Goal: Task Accomplishment & Management: Use online tool/utility

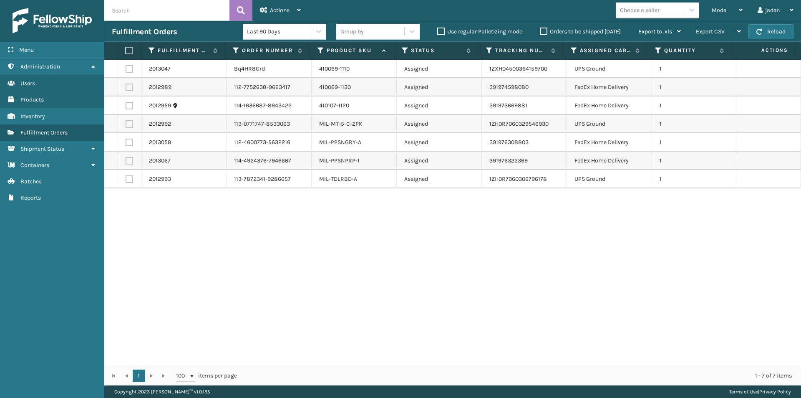
click at [127, 142] on label at bounding box center [130, 143] width 8 height 8
click at [126, 142] on input "checkbox" at bounding box center [126, 141] width 0 height 5
checkbox input "true"
click at [132, 159] on label at bounding box center [130, 161] width 8 height 8
click at [126, 159] on input "checkbox" at bounding box center [126, 159] width 0 height 5
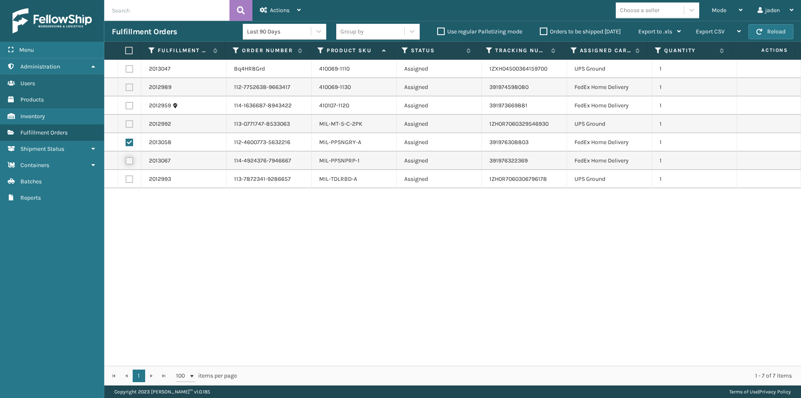
checkbox input "true"
click at [274, 4] on div "Actions" at bounding box center [280, 10] width 41 height 21
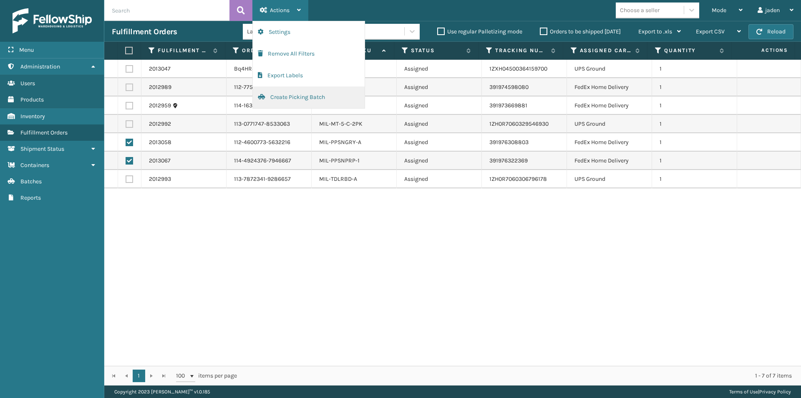
click at [303, 99] on button "Create Picking Batch" at bounding box center [309, 97] width 112 height 22
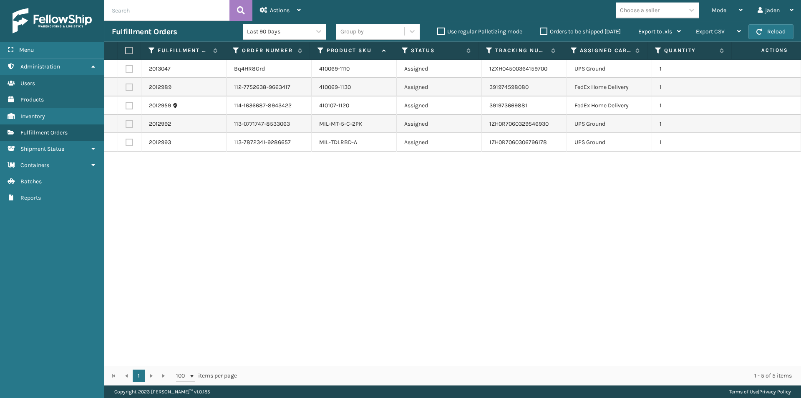
drag, startPoint x: 540, startPoint y: 271, endPoint x: 513, endPoint y: 269, distance: 27.2
drag, startPoint x: 513, startPoint y: 269, endPoint x: 223, endPoint y: 269, distance: 290.1
click at [223, 269] on div "2013047 Bq4HR8Grd 410069-1110 Assigned 1ZXH04500364159700 UPS Ground 1 2012989 …" at bounding box center [452, 213] width 697 height 306
click at [130, 89] on label at bounding box center [130, 87] width 8 height 8
click at [126, 89] on input "checkbox" at bounding box center [126, 85] width 0 height 5
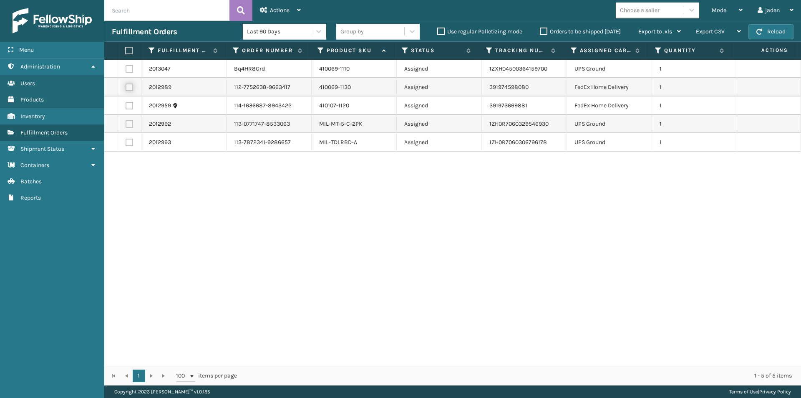
checkbox input "true"
click at [126, 104] on label at bounding box center [130, 106] width 8 height 8
click at [126, 104] on input "checkbox" at bounding box center [126, 104] width 0 height 5
checkbox input "true"
click at [270, 15] on div "Actions" at bounding box center [280, 10] width 41 height 21
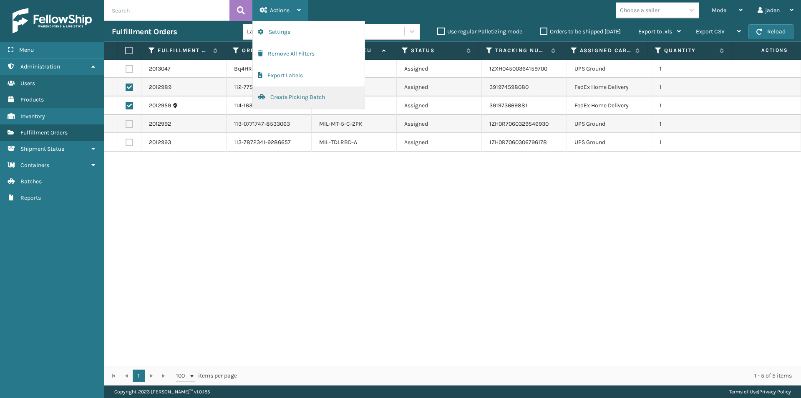
click at [301, 101] on button "Create Picking Batch" at bounding box center [309, 97] width 112 height 22
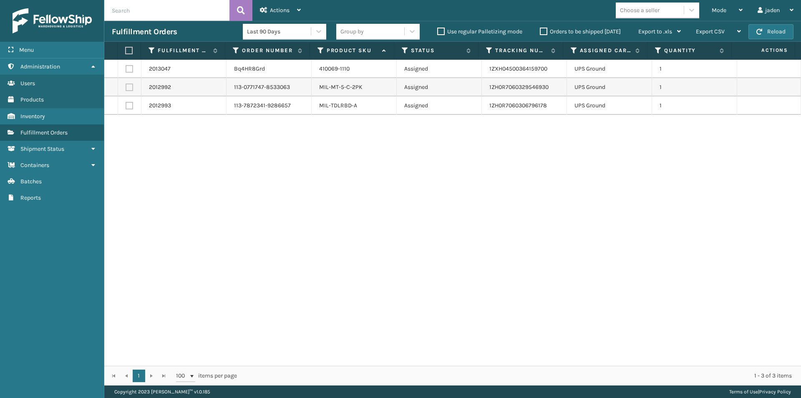
click at [129, 49] on label at bounding box center [127, 51] width 5 height 8
click at [126, 49] on input "checkbox" at bounding box center [125, 50] width 0 height 5
checkbox input "true"
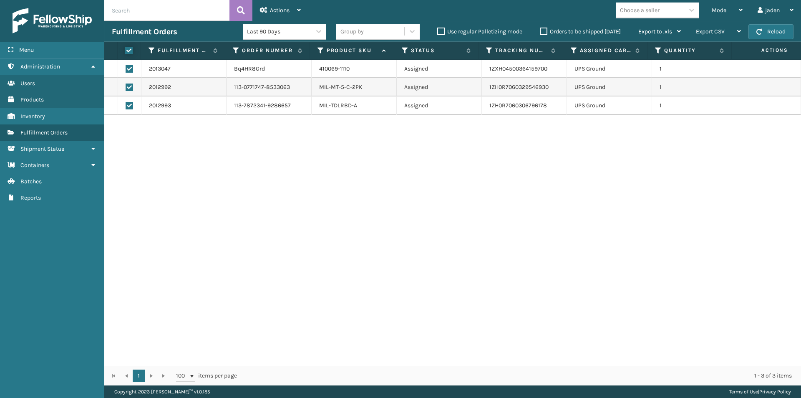
checkbox input "true"
click at [293, 5] on div "Actions" at bounding box center [280, 10] width 41 height 21
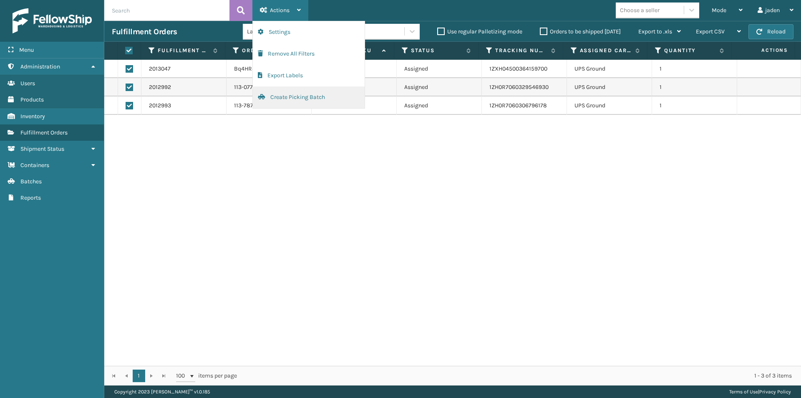
click at [294, 101] on button "Create Picking Batch" at bounding box center [309, 97] width 112 height 22
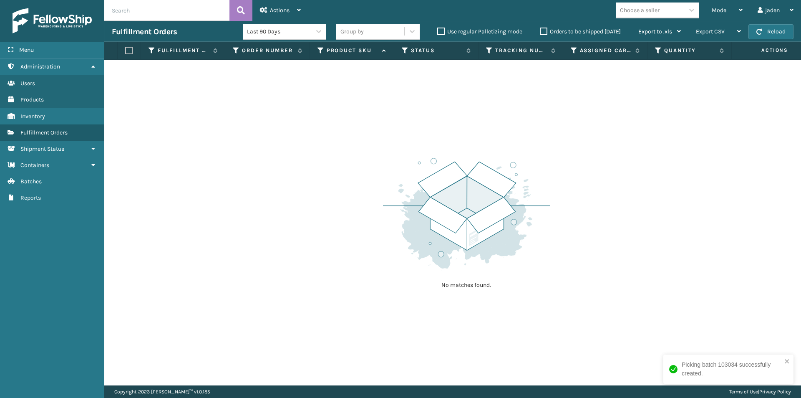
drag, startPoint x: 679, startPoint y: 115, endPoint x: 438, endPoint y: 86, distance: 242.5
click at [438, 86] on div "No matches found." at bounding box center [452, 223] width 697 height 326
click at [722, 19] on div "Mode" at bounding box center [727, 10] width 31 height 21
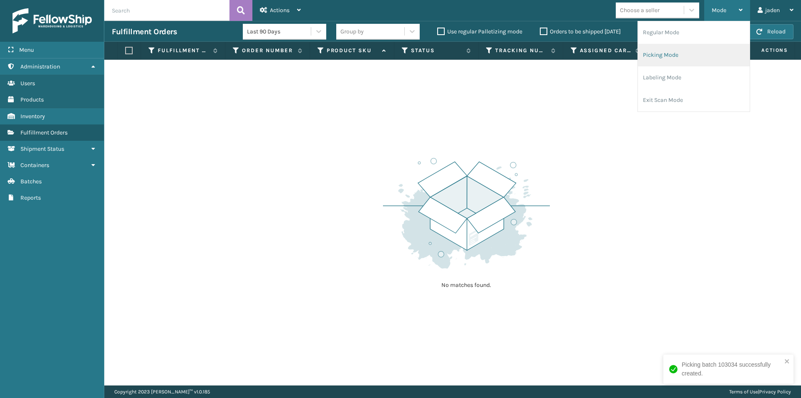
click at [688, 65] on li "Picking Mode" at bounding box center [694, 55] width 112 height 23
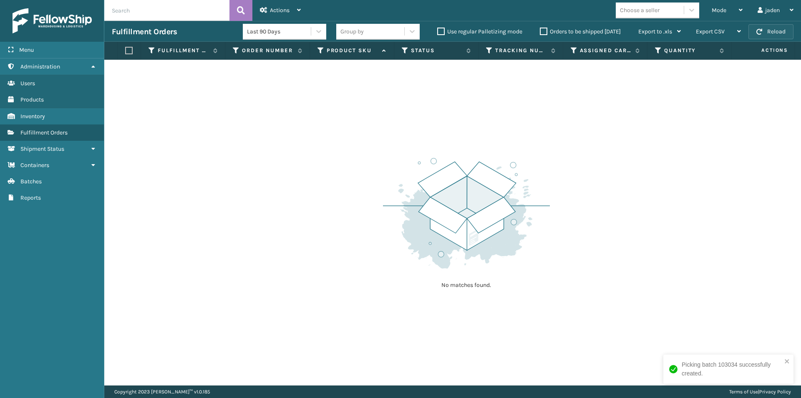
click at [760, 33] on span "button" at bounding box center [760, 32] width 6 height 6
click at [718, 6] on div "Mode" at bounding box center [727, 10] width 31 height 21
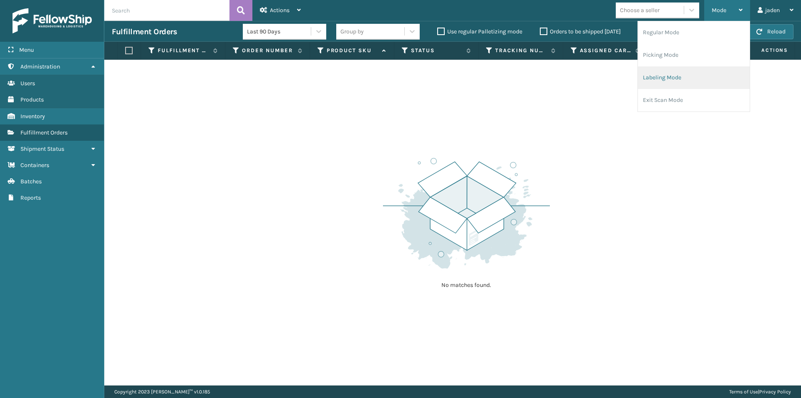
click at [702, 83] on li "Labeling Mode" at bounding box center [694, 77] width 112 height 23
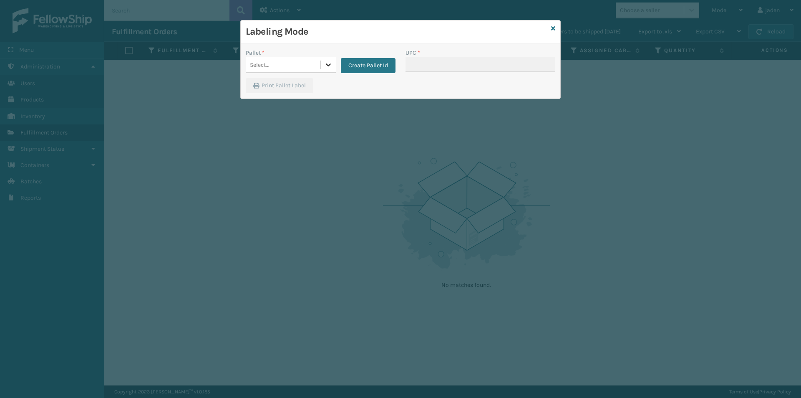
drag, startPoint x: 326, startPoint y: 62, endPoint x: 320, endPoint y: 71, distance: 10.2
click at [326, 65] on icon at bounding box center [328, 65] width 8 height 8
drag, startPoint x: 279, startPoint y: 116, endPoint x: 384, endPoint y: 75, distance: 112.6
click at [279, 114] on div "UPSG-3PHJP05OEF" at bounding box center [291, 106] width 90 height 19
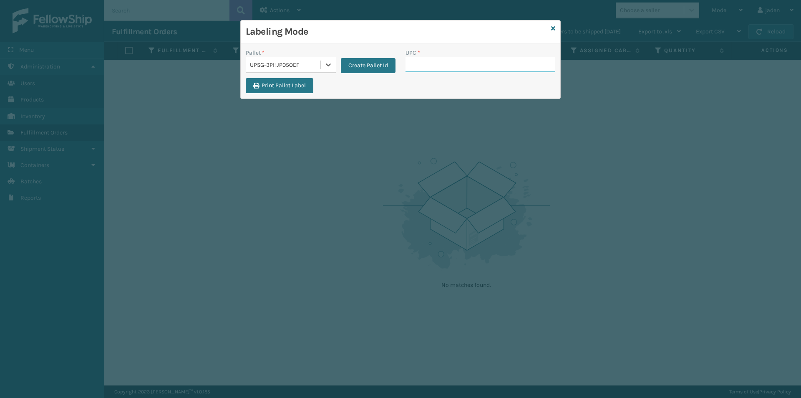
click at [461, 68] on input "UPC *" at bounding box center [481, 64] width 150 height 15
type input "410069-1130"
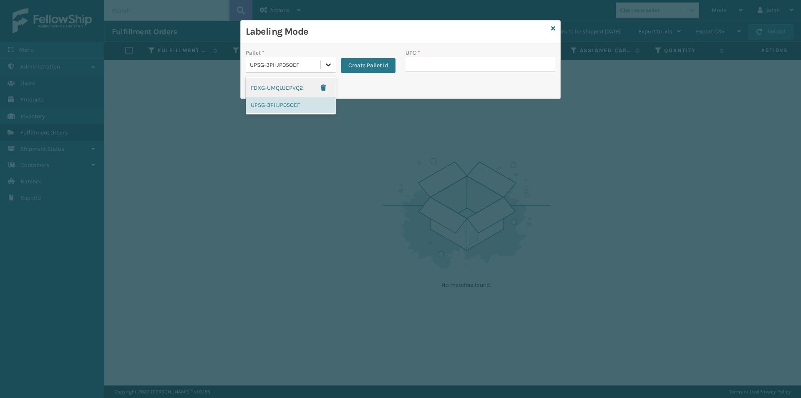
drag, startPoint x: 333, startPoint y: 63, endPoint x: 291, endPoint y: 85, distance: 46.7
click at [332, 63] on div at bounding box center [328, 64] width 15 height 15
click at [285, 86] on div "FDXG-UMQUJEPVQ2" at bounding box center [291, 87] width 90 height 19
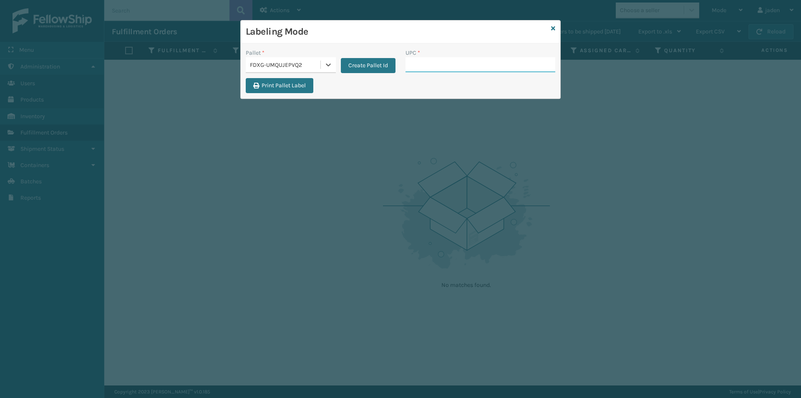
click at [498, 62] on input "UPC *" at bounding box center [481, 64] width 150 height 15
type input "410069-1130"
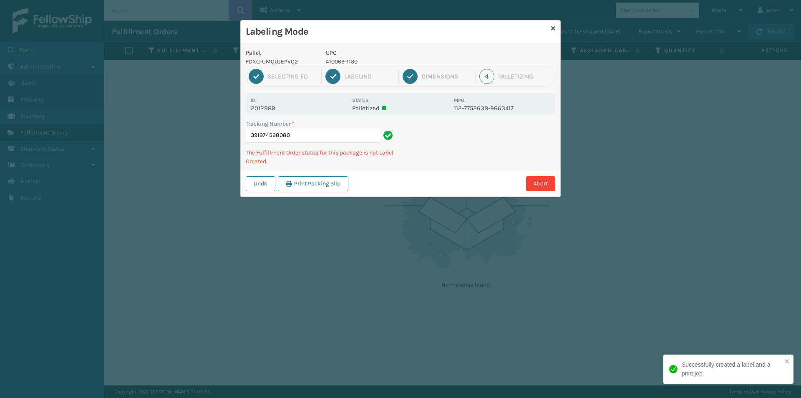
type input "3919745980804"
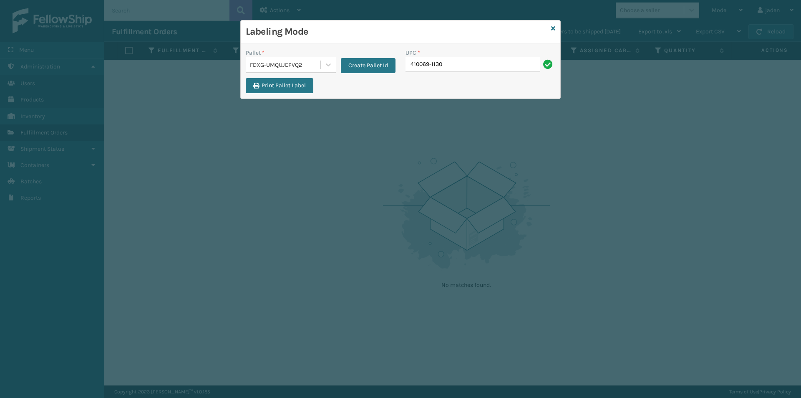
type input "410069-1130"
type input "410069-1130."
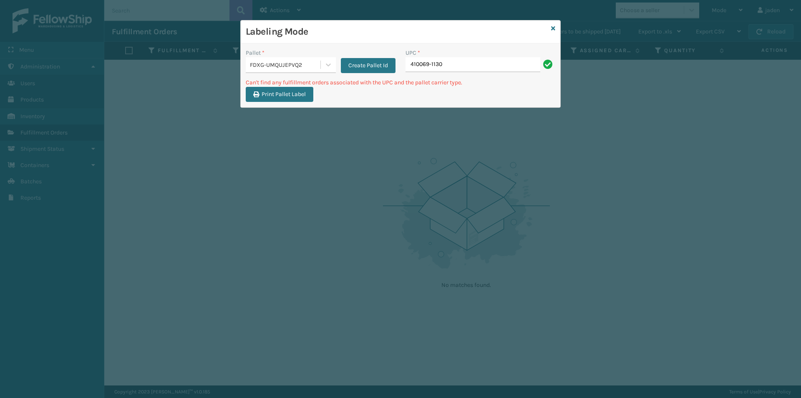
type input "410069-1130"
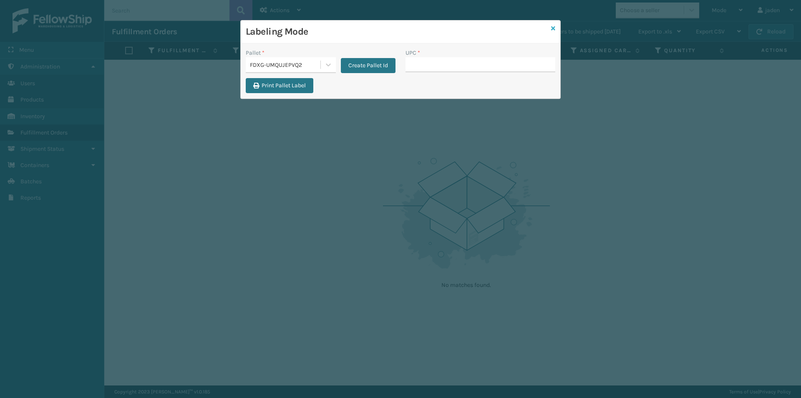
click at [554, 29] on icon at bounding box center [553, 28] width 4 height 6
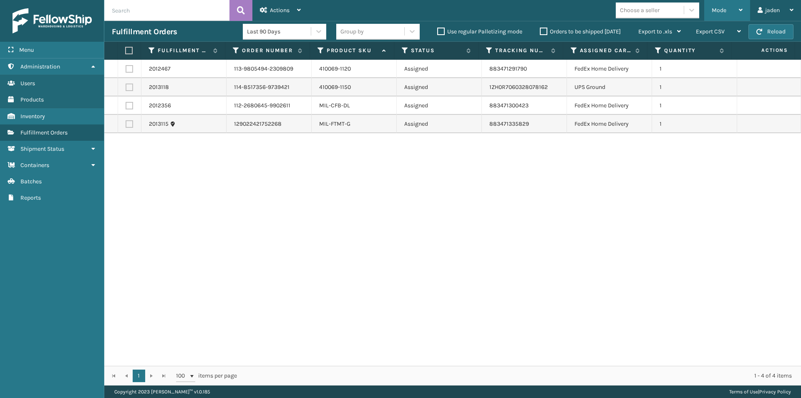
click at [721, 11] on span "Mode" at bounding box center [719, 10] width 15 height 7
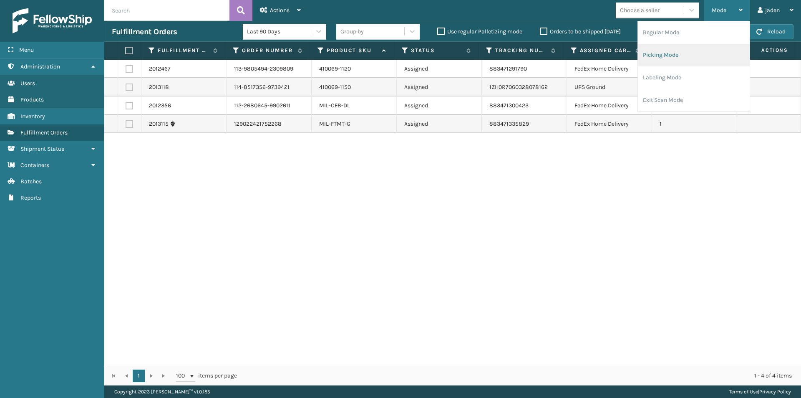
click at [673, 60] on li "Picking Mode" at bounding box center [694, 55] width 112 height 23
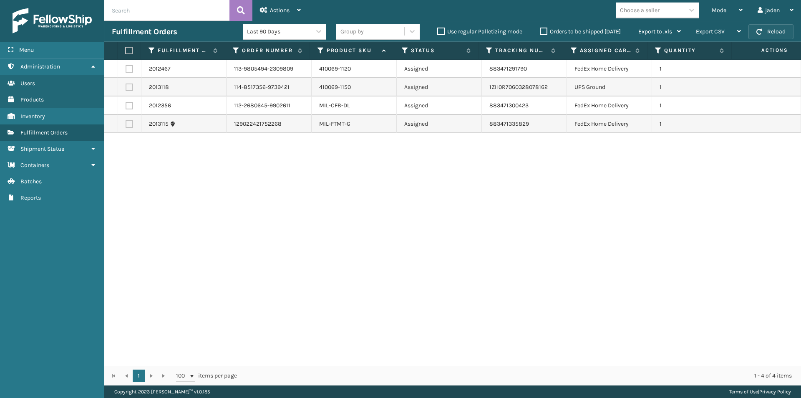
click at [773, 36] on button "Reload" at bounding box center [771, 31] width 45 height 15
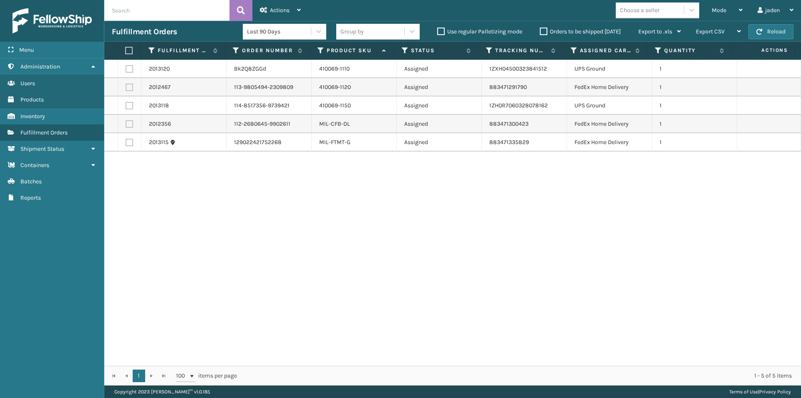
drag, startPoint x: 602, startPoint y: 207, endPoint x: 286, endPoint y: 235, distance: 317.2
click at [286, 235] on div "2013120 Bk2Q8ZGGd 410069-1110 Assigned 1ZXH04500323841512 UPS Ground 1 2012467 …" at bounding box center [452, 213] width 697 height 306
drag, startPoint x: 649, startPoint y: 248, endPoint x: 227, endPoint y: 264, distance: 421.9
click at [227, 264] on div "2013120 Bk2Q8ZGGd 410069-1110 Assigned 1ZXH04500323841512 UPS Ground 1 2012467 …" at bounding box center [452, 213] width 697 height 306
drag, startPoint x: 600, startPoint y: 216, endPoint x: 348, endPoint y: 232, distance: 253.0
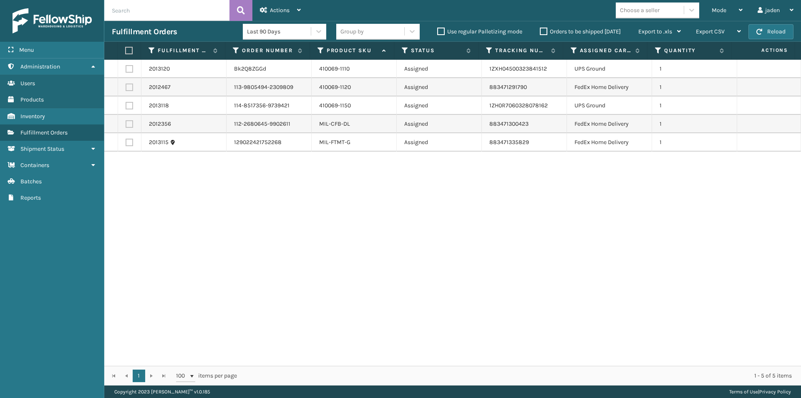
click at [276, 233] on div "2013120 Bk2Q8ZGGd 410069-1110 Assigned 1ZXH04500323841512 UPS Ground 1 2012467 …" at bounding box center [452, 213] width 697 height 306
drag, startPoint x: 660, startPoint y: 203, endPoint x: 568, endPoint y: 241, distance: 99.2
click at [342, 261] on div "2013120 Bk2Q8ZGGd 410069-1110 Assigned 1ZXH04500323841512 UPS Ground 1 2012467 …" at bounding box center [452, 213] width 697 height 306
drag, startPoint x: 587, startPoint y: 237, endPoint x: 620, endPoint y: 204, distance: 46.3
click at [328, 254] on div "2013120 Bk2Q8ZGGd 410069-1110 Assigned 1ZXH04500323841512 UPS Ground 1 2012467 …" at bounding box center [452, 213] width 697 height 306
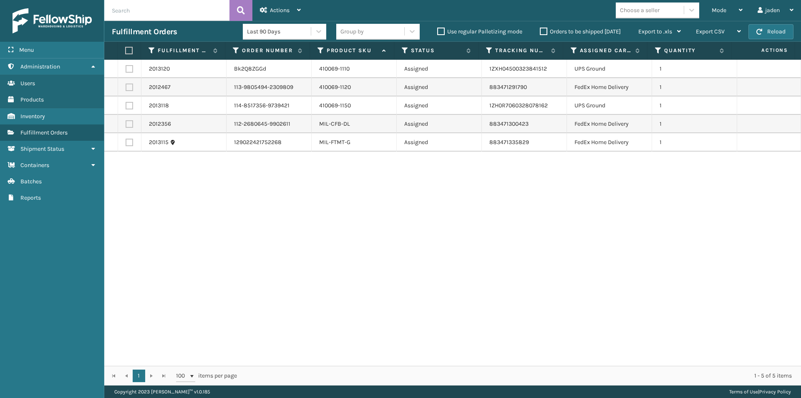
drag, startPoint x: 618, startPoint y: 206, endPoint x: 359, endPoint y: 264, distance: 265.6
click at [359, 264] on div "2013120 Bk2Q8ZGGd 410069-1110 Assigned 1ZXH04500323841512 UPS Ground 1 2012467 …" at bounding box center [452, 213] width 697 height 306
click at [771, 33] on button "Reload" at bounding box center [771, 31] width 45 height 15
click at [733, 10] on div "Mode" at bounding box center [727, 10] width 31 height 21
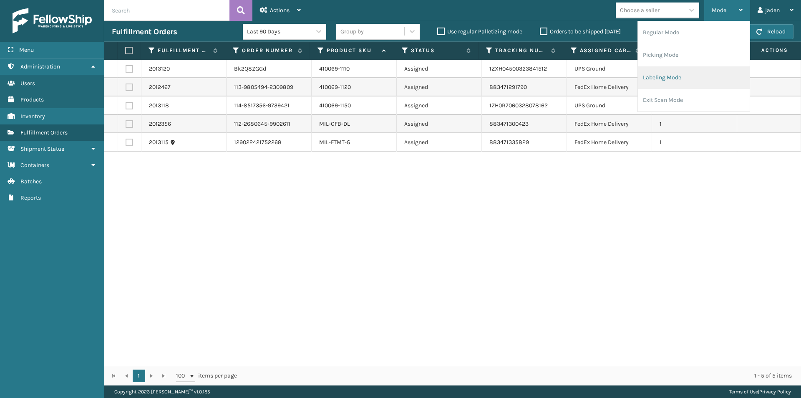
click at [671, 75] on li "Labeling Mode" at bounding box center [694, 77] width 112 height 23
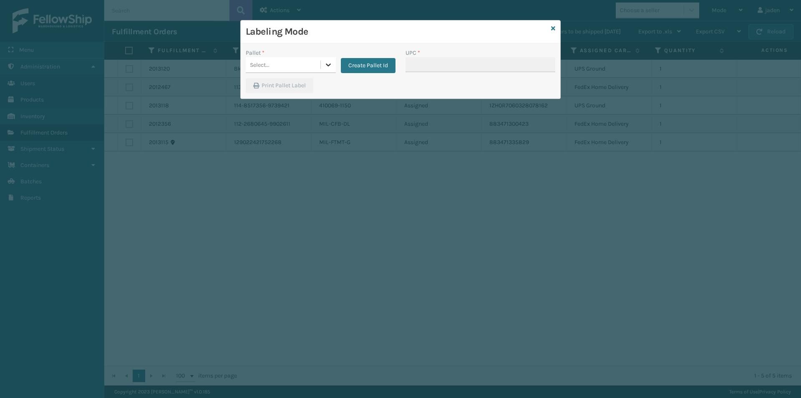
click at [323, 68] on div at bounding box center [328, 64] width 15 height 15
click at [250, 85] on div "FDXG-UMQUJEPVQ2" at bounding box center [291, 85] width 90 height 15
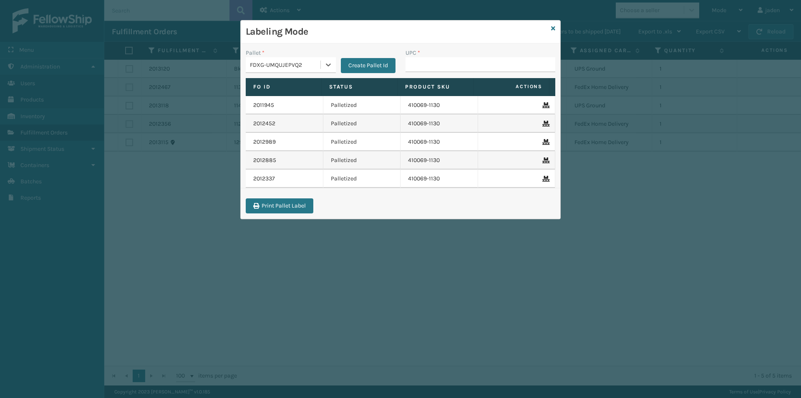
click at [454, 84] on label "Product SKU" at bounding box center [435, 87] width 61 height 8
click at [442, 66] on input "UPC *" at bounding box center [481, 64] width 150 height 15
type input "080313014246"
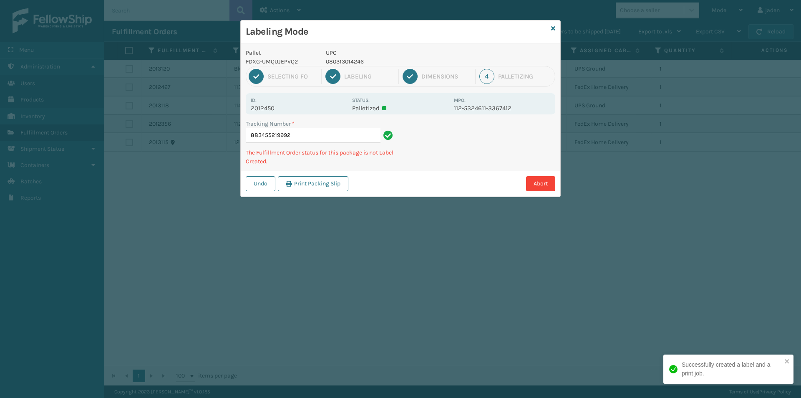
click at [354, 58] on p "080313014246" at bounding box center [387, 61] width 123 height 9
copy p "080313014246"
drag, startPoint x: 488, startPoint y: 134, endPoint x: 475, endPoint y: 103, distance: 33.3
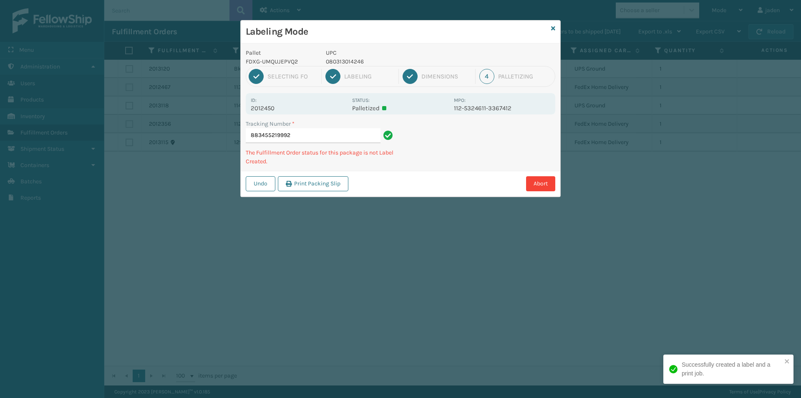
click at [462, 150] on div "Tracking Number * 883455219992 The Fulfillment Order status for this package is…" at bounding box center [401, 144] width 320 height 51
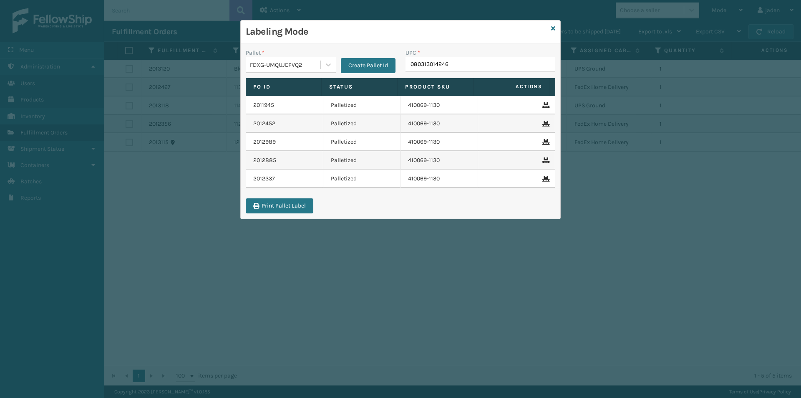
type input "080313014246"
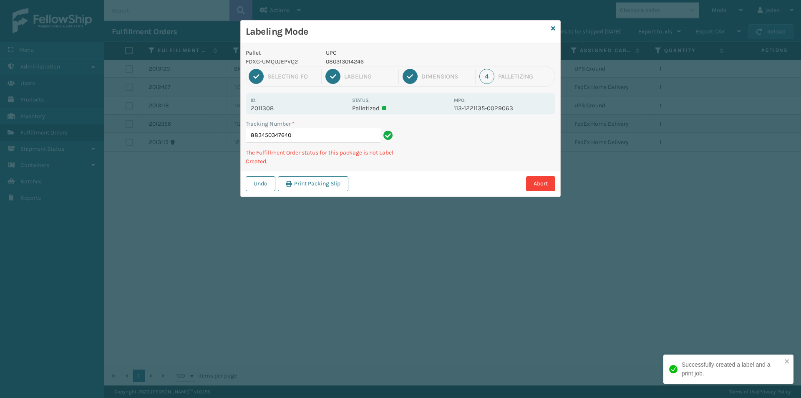
drag, startPoint x: 475, startPoint y: 156, endPoint x: 460, endPoint y: 159, distance: 15.4
drag, startPoint x: 460, startPoint y: 159, endPoint x: 493, endPoint y: 84, distance: 82.1
click at [404, 177] on div "Labeling Mode Pallet FDXG-UMQUJEPVQ2 UPC 080313014246 1 Selecting FO 2 Labeling…" at bounding box center [400, 199] width 801 height 398
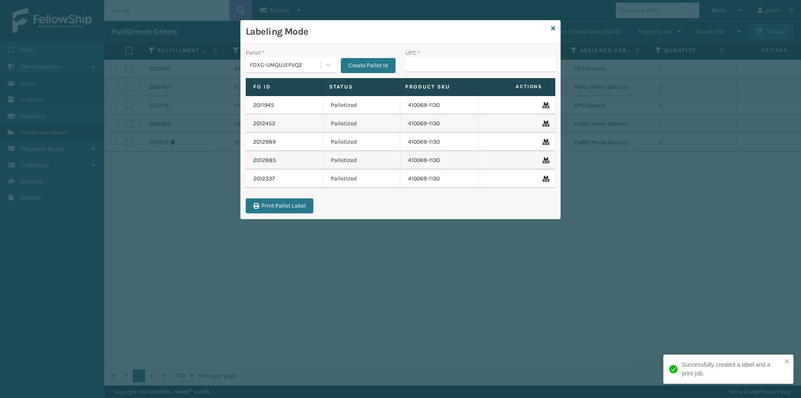
drag, startPoint x: 454, startPoint y: 67, endPoint x: 445, endPoint y: 67, distance: 8.8
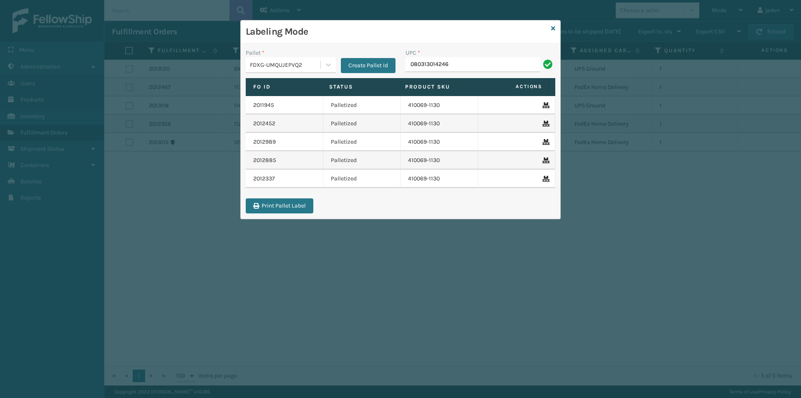
type input "080313014246"
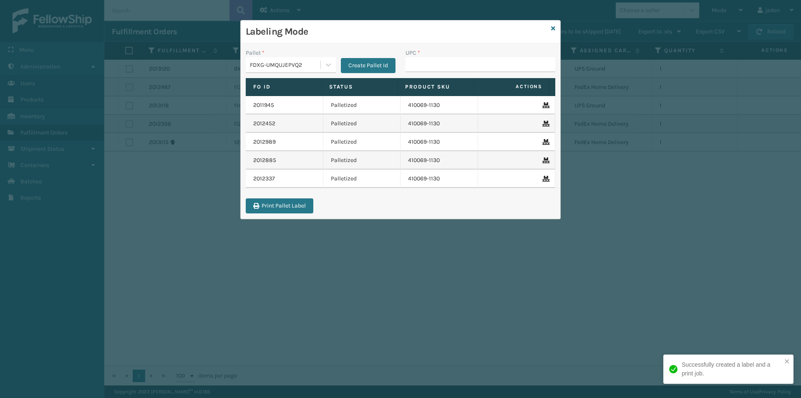
type input "080313014246"
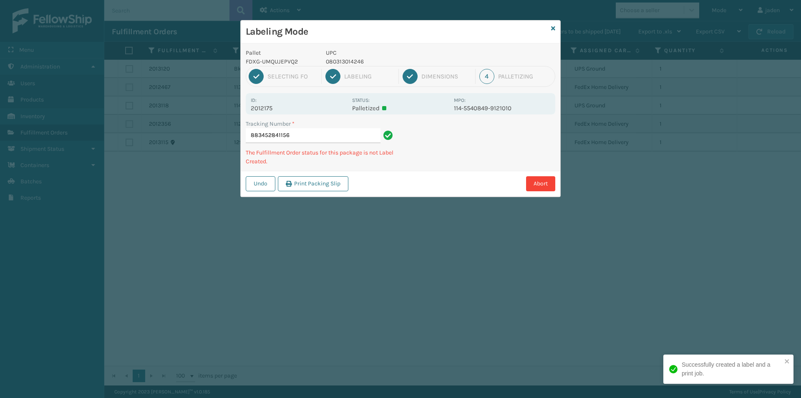
drag, startPoint x: 484, startPoint y: 164, endPoint x: 434, endPoint y: 170, distance: 50.8
click at [432, 177] on div "Abort" at bounding box center [453, 183] width 205 height 15
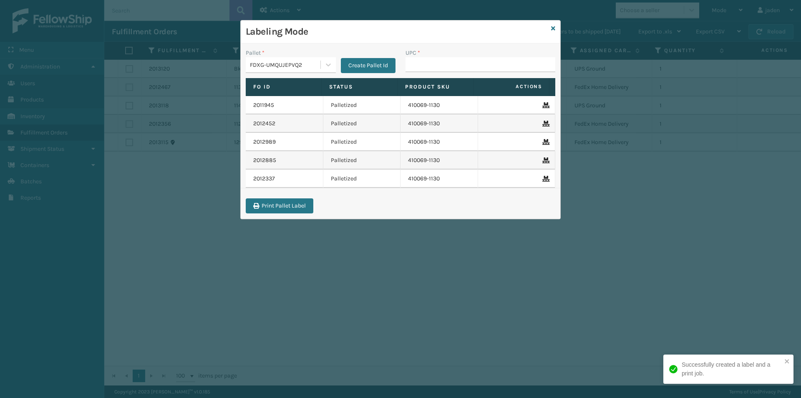
type input "080313014246"
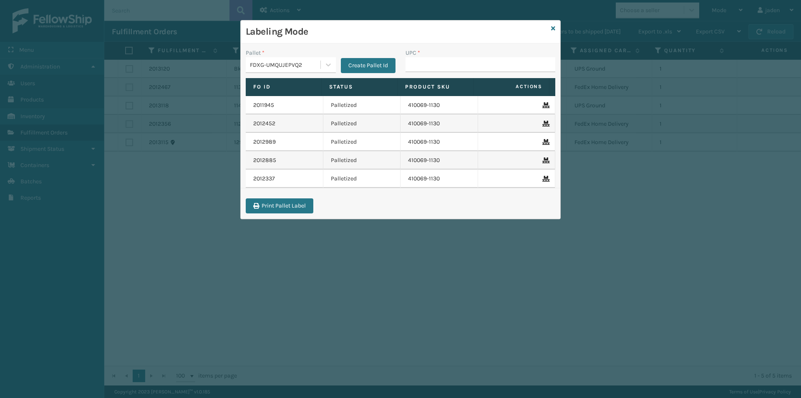
drag, startPoint x: 438, startPoint y: 62, endPoint x: 424, endPoint y: 62, distance: 13.8
type input "080313014246"
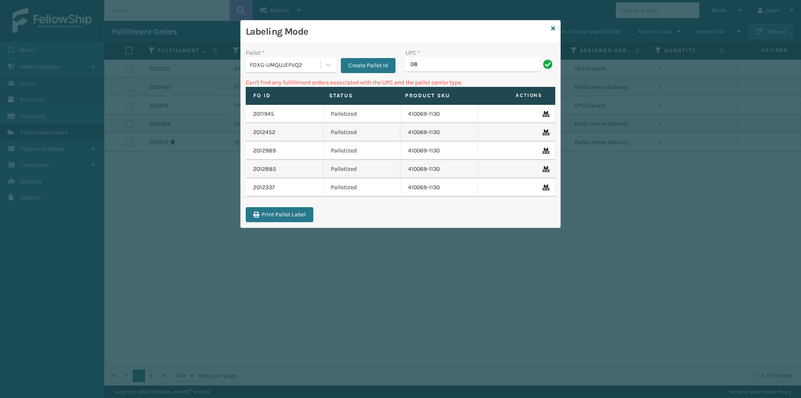
type input "0"
type input "80313029844"
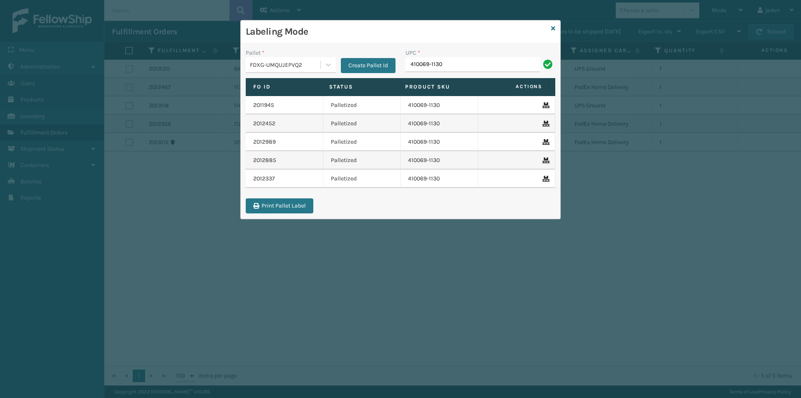
type input "410069-1130"
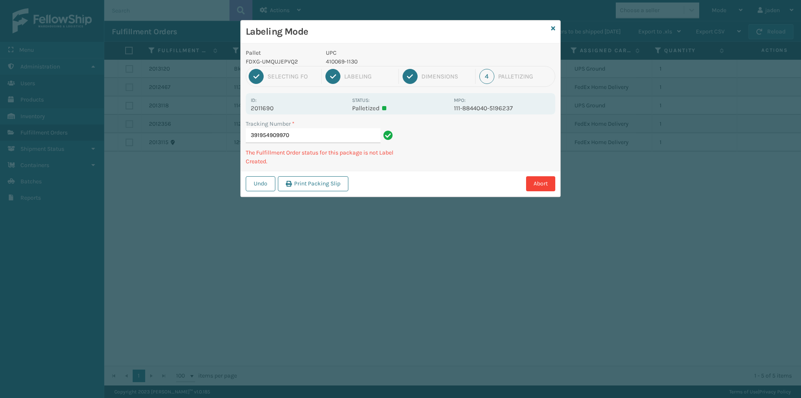
type input "3919549099704"
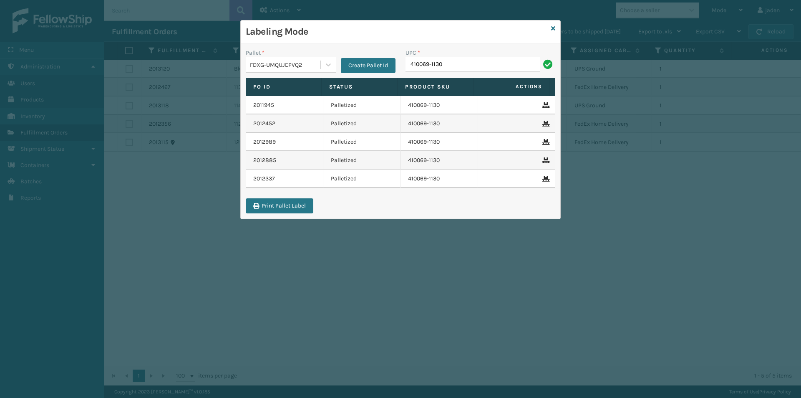
type input "410069-1130"
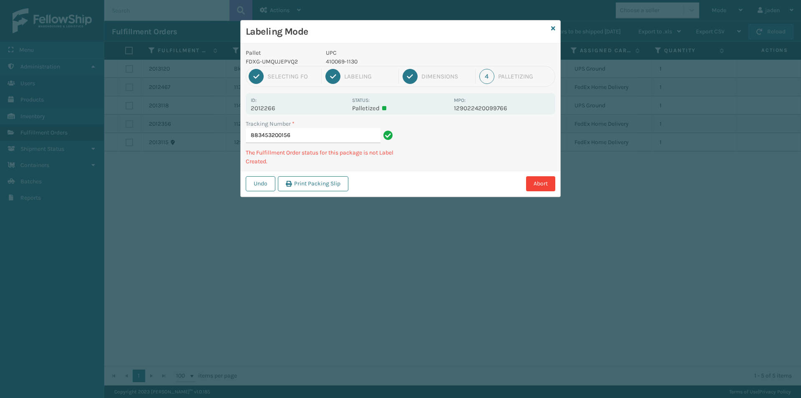
type input "8834532001564"
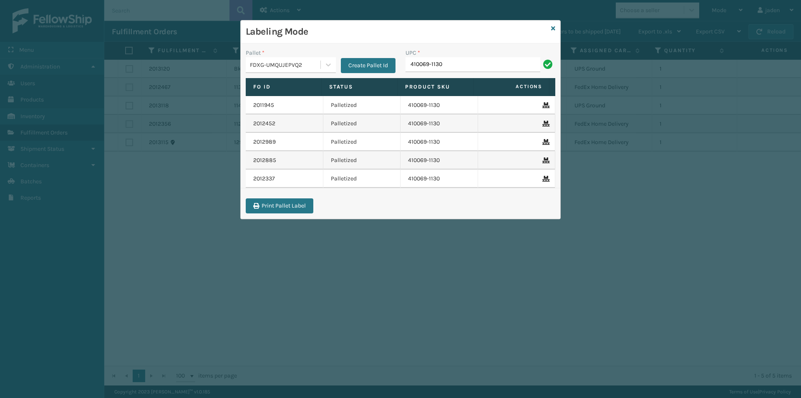
type input "410069-1130"
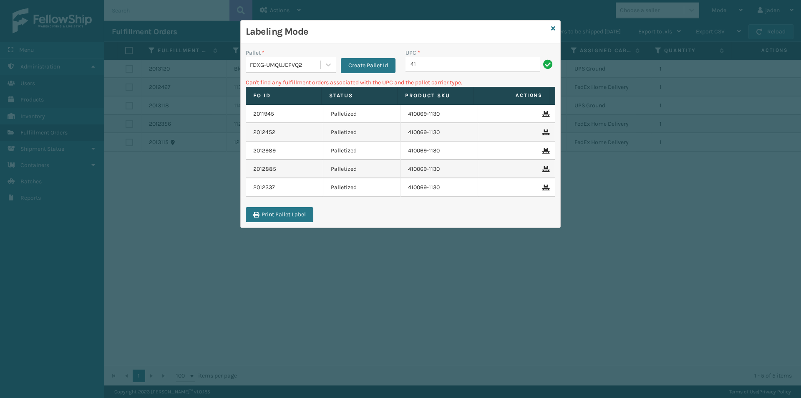
type input "4"
type input "410079-1110"
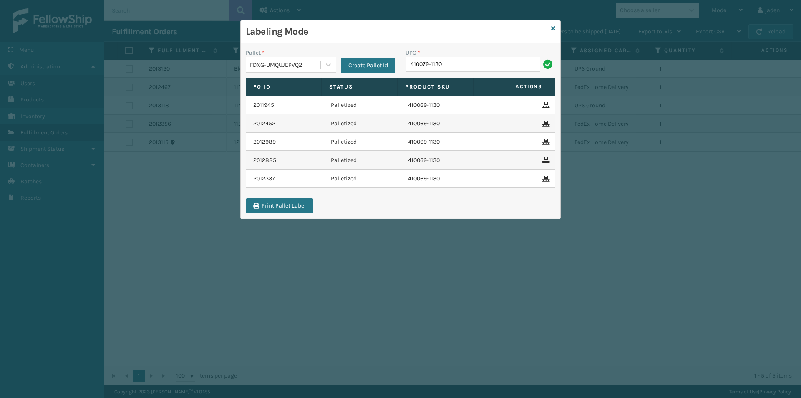
type input "410079-1130"
type input "410079-1150"
type input "410079-1160"
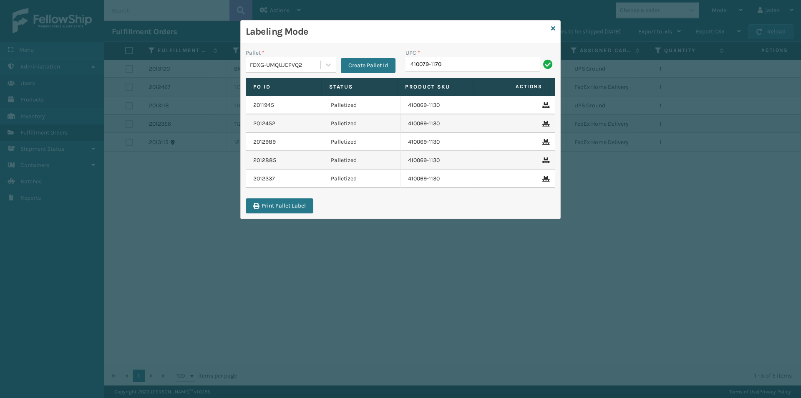
type input "410079-1170"
type input "410106-1120"
type input "410107-1120"
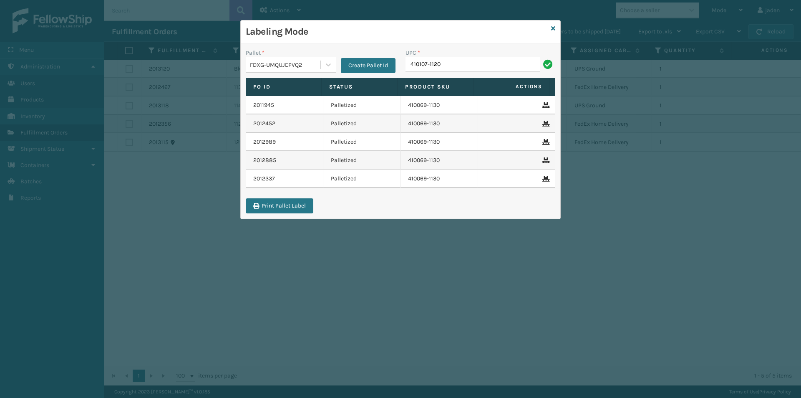
type input "410107-1120"
type input "410167-1130"
type input "410168-8020"
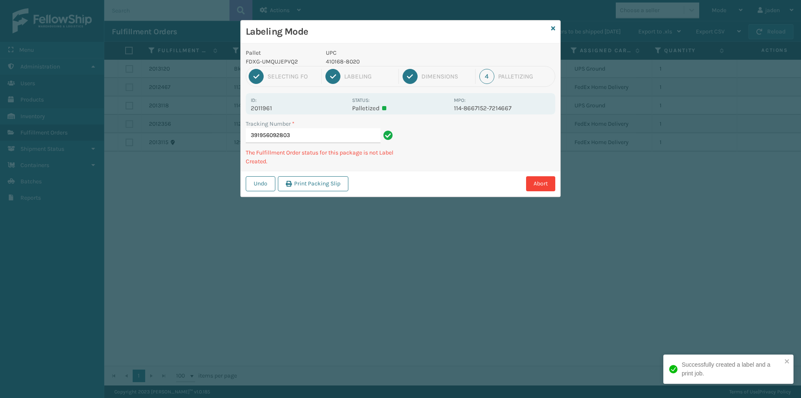
type input "3919560928034"
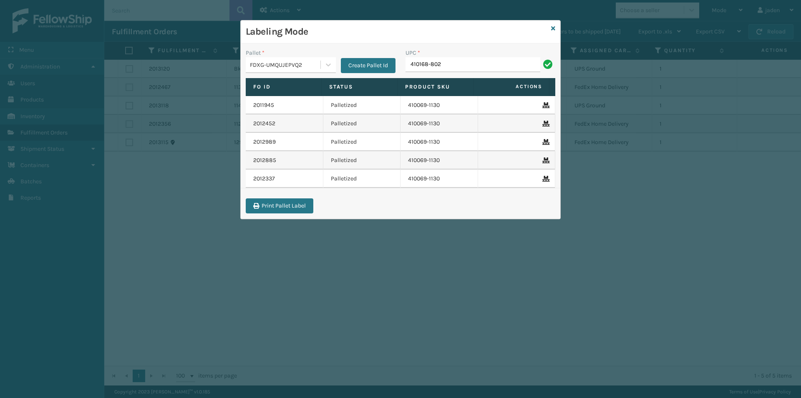
type input "410168-802"
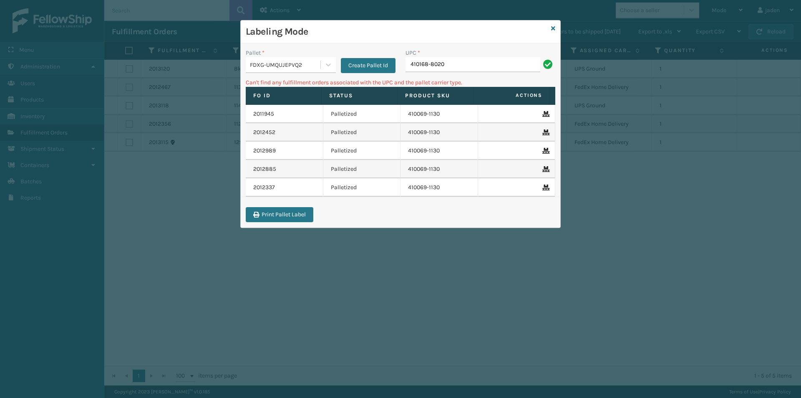
type input "410168-8020"
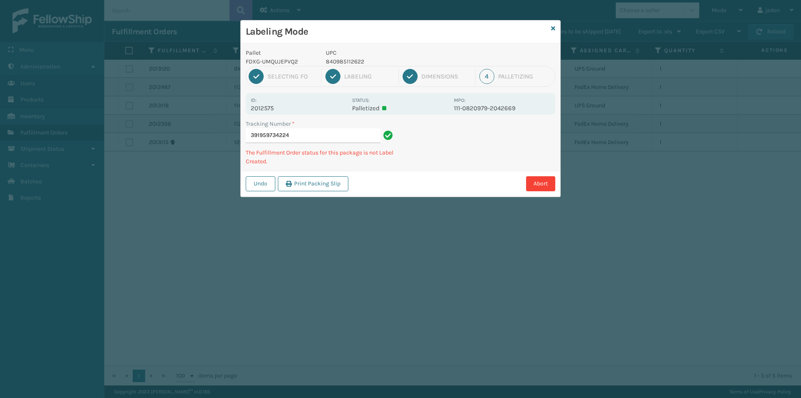
type input "391959734224"
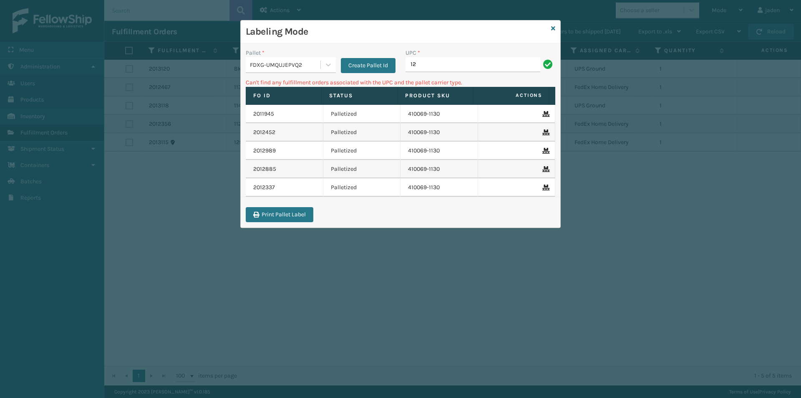
type input "1"
type input "8"
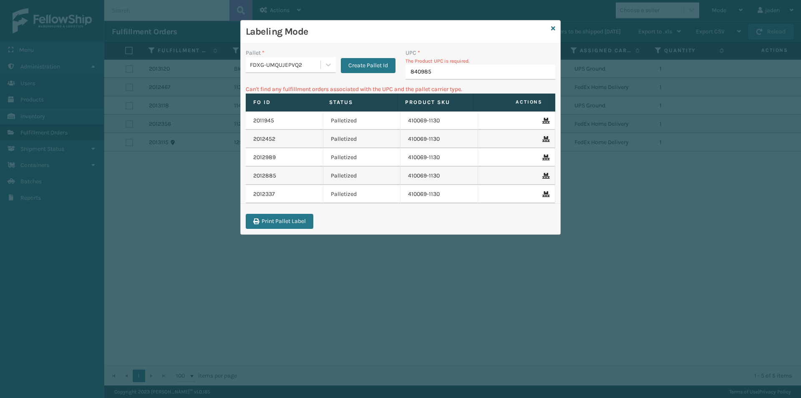
type input "8409851"
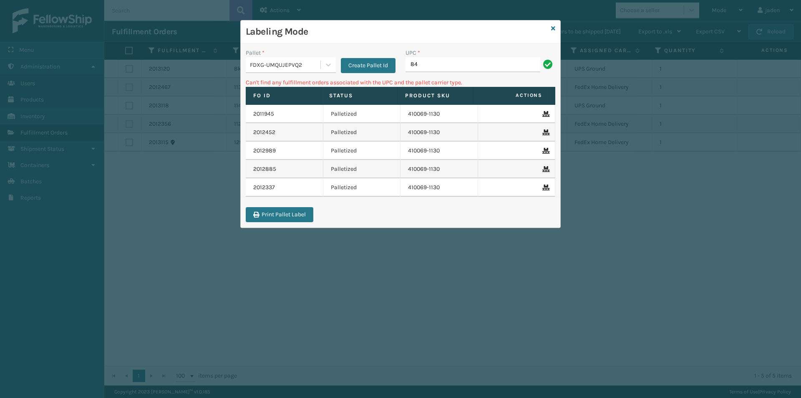
type input "8"
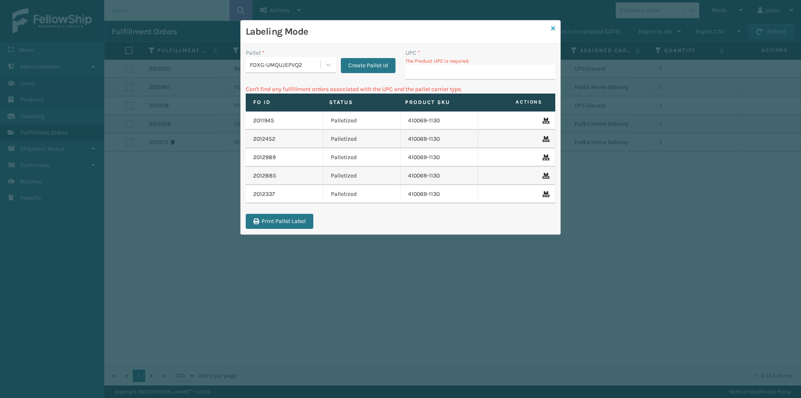
click at [555, 28] on icon at bounding box center [553, 28] width 4 height 6
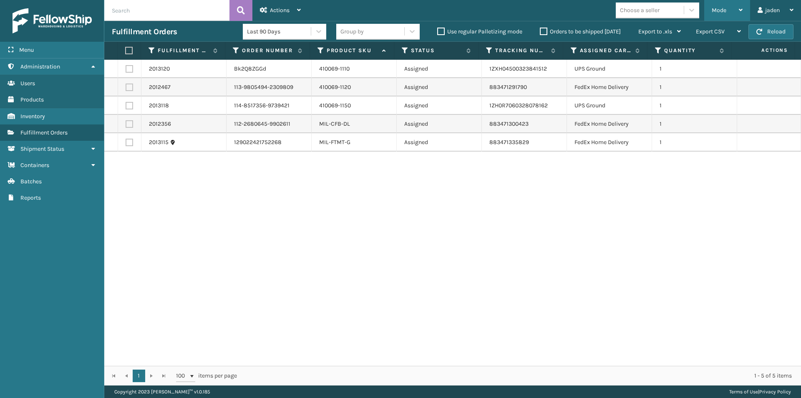
click at [712, 8] on span "Mode" at bounding box center [719, 10] width 15 height 7
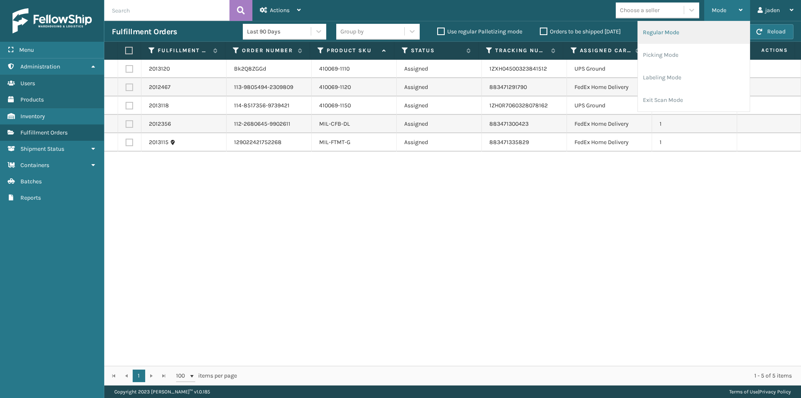
click at [654, 43] on li "Regular Mode" at bounding box center [694, 32] width 112 height 23
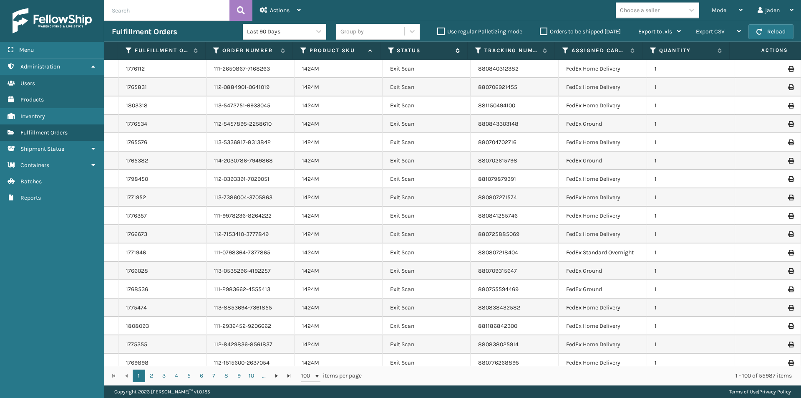
click at [389, 48] on icon at bounding box center [391, 51] width 7 height 8
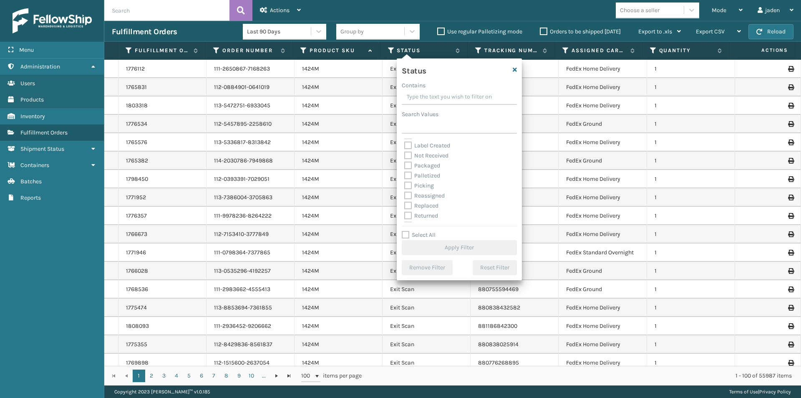
scroll to position [42, 0]
click at [408, 184] on label "Picking" at bounding box center [419, 181] width 30 height 7
click at [405, 182] on input "Picking" at bounding box center [404, 179] width 0 height 5
checkbox input "true"
click at [406, 169] on label "Palletized" at bounding box center [422, 171] width 36 height 7
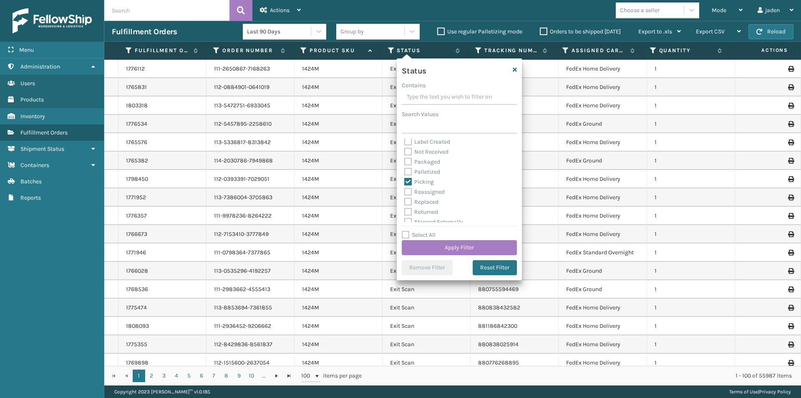
click at [405, 169] on input "Palletized" at bounding box center [404, 169] width 0 height 5
checkbox input "true"
click at [407, 178] on label "Picking" at bounding box center [419, 181] width 30 height 7
click at [405, 178] on input "Picking" at bounding box center [404, 179] width 0 height 5
checkbox input "false"
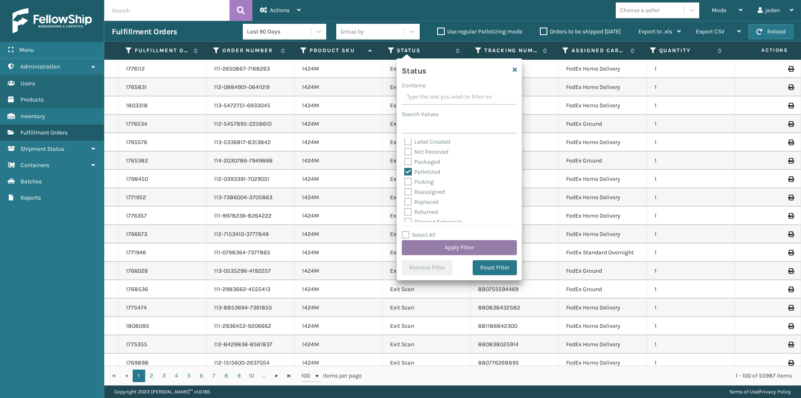
click at [441, 244] on button "Apply Filter" at bounding box center [459, 247] width 115 height 15
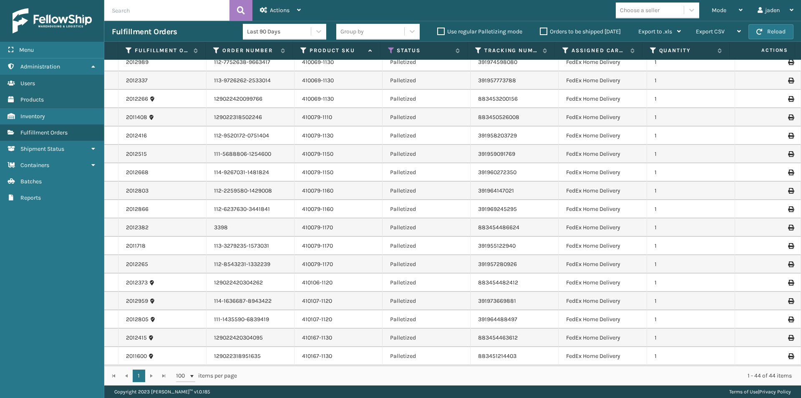
scroll to position [335, 0]
click at [391, 52] on icon at bounding box center [391, 51] width 7 height 8
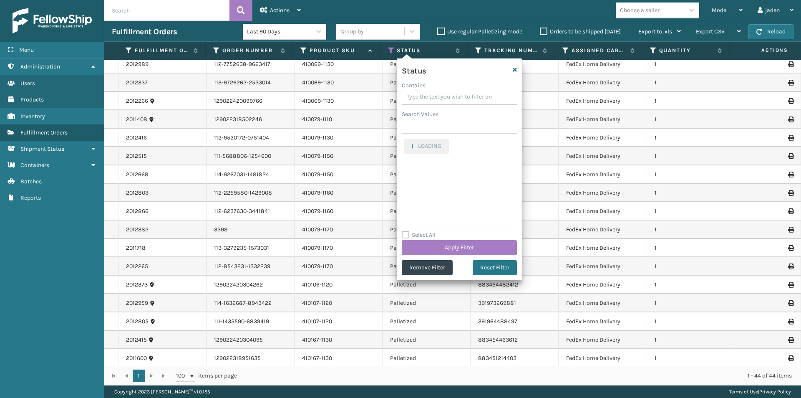
drag, startPoint x: 475, startPoint y: 96, endPoint x: 434, endPoint y: 96, distance: 41.3
click at [434, 96] on input "Contains" at bounding box center [459, 97] width 115 height 15
drag, startPoint x: 474, startPoint y: 94, endPoint x: 449, endPoint y: 96, distance: 24.7
click at [449, 96] on input "Contains" at bounding box center [459, 97] width 115 height 15
click at [409, 140] on label "Palletized" at bounding box center [422, 143] width 36 height 7
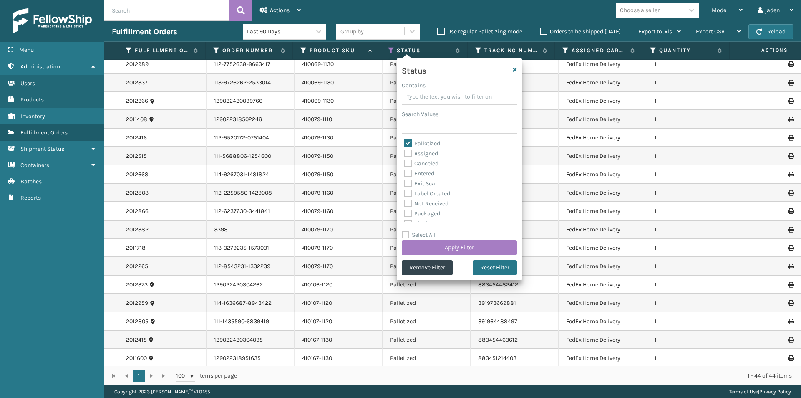
click at [405, 140] on input "Palletized" at bounding box center [404, 141] width 0 height 5
checkbox input "false"
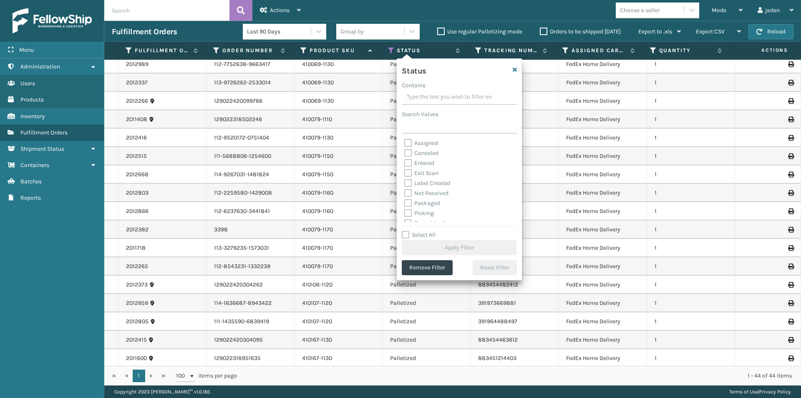
scroll to position [42, 0]
click at [409, 184] on label "Picking" at bounding box center [419, 181] width 30 height 7
click at [405, 182] on input "Picking" at bounding box center [404, 179] width 0 height 5
checkbox input "true"
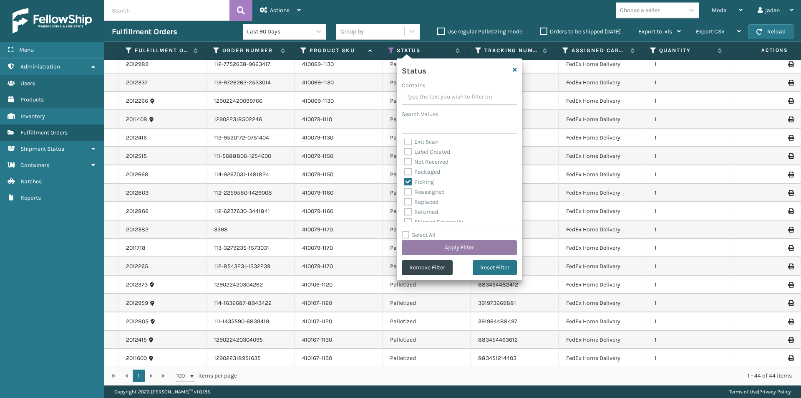
click at [439, 253] on button "Apply Filter" at bounding box center [459, 247] width 115 height 15
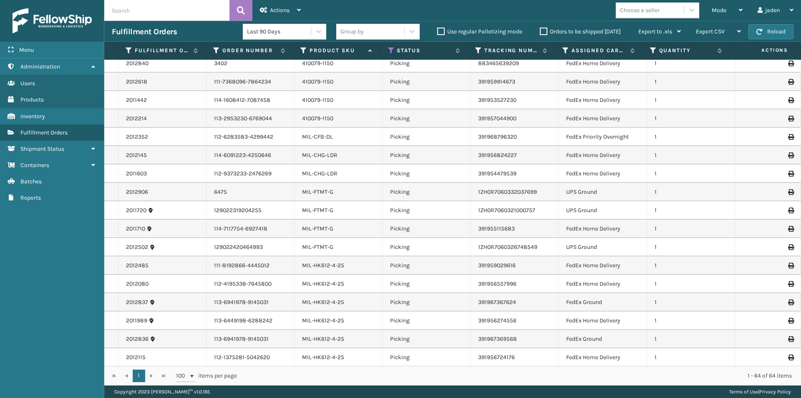
scroll to position [285, 0]
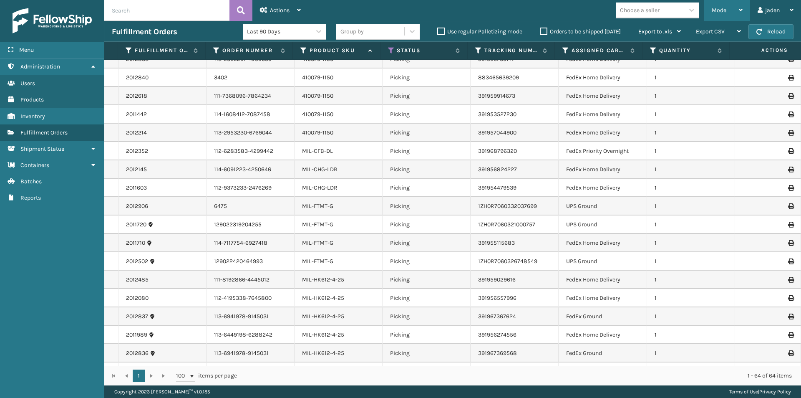
click at [738, 9] on div "Mode" at bounding box center [727, 10] width 31 height 21
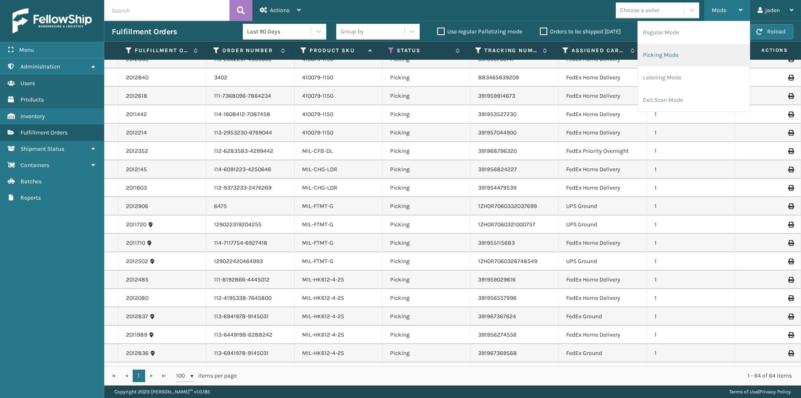
click at [673, 50] on li "Picking Mode" at bounding box center [694, 55] width 112 height 23
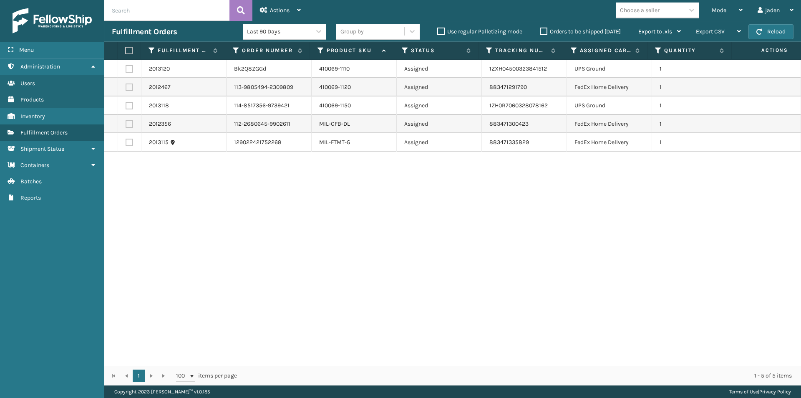
drag, startPoint x: 320, startPoint y: 210, endPoint x: 173, endPoint y: 187, distance: 148.6
click at [160, 235] on div "2013120 Bk2Q8ZGGd 410069-1110 Assigned 1ZXH04500323841512 UPS Ground 1 2012467 …" at bounding box center [452, 213] width 697 height 306
click at [128, 121] on label at bounding box center [130, 124] width 8 height 8
click at [126, 121] on input "checkbox" at bounding box center [126, 122] width 0 height 5
checkbox input "true"
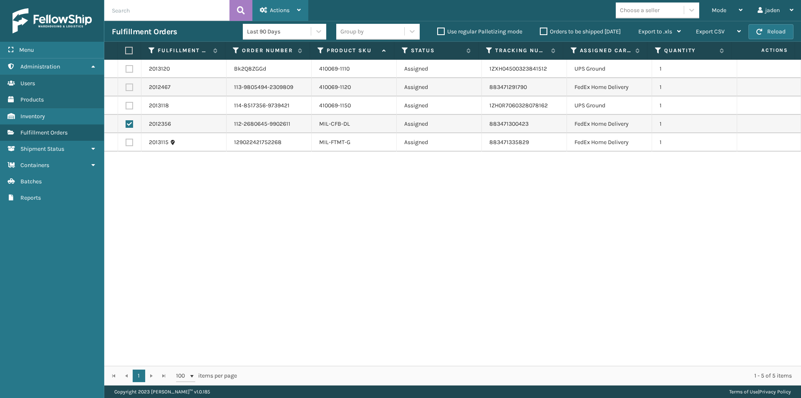
click at [280, 13] on span "Actions" at bounding box center [280, 10] width 20 height 7
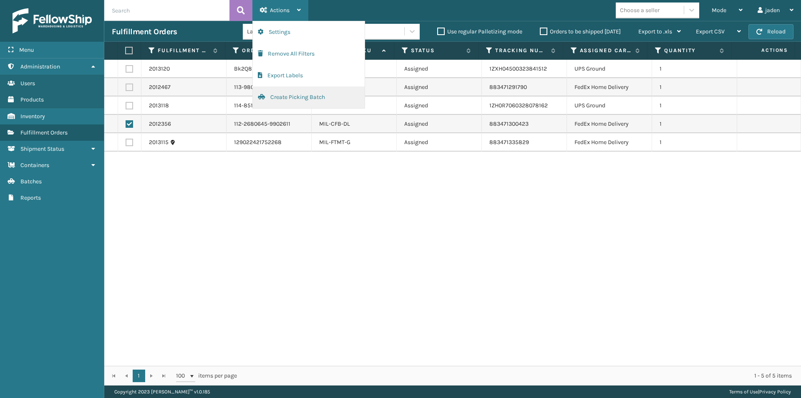
click at [283, 98] on button "Create Picking Batch" at bounding box center [309, 97] width 112 height 22
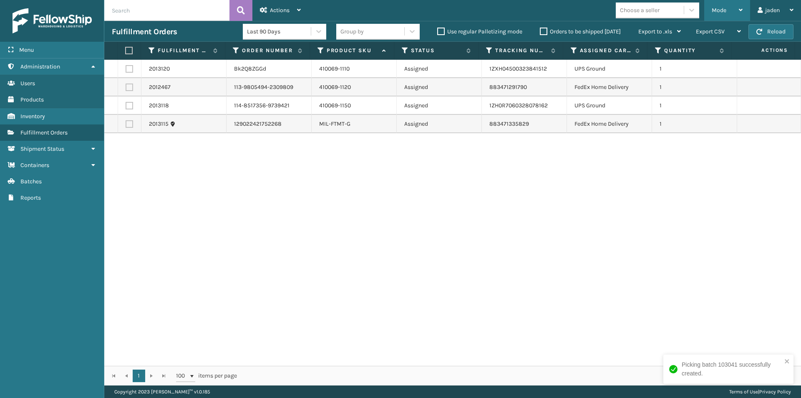
click at [740, 15] on div "Mode" at bounding box center [727, 10] width 31 height 21
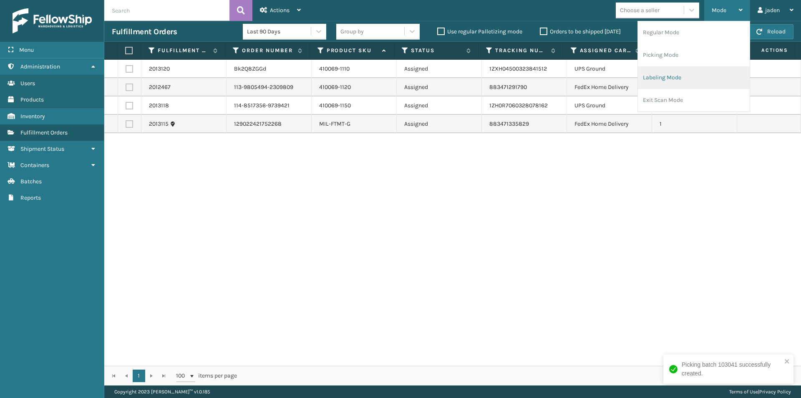
click at [703, 74] on li "Labeling Mode" at bounding box center [694, 77] width 112 height 23
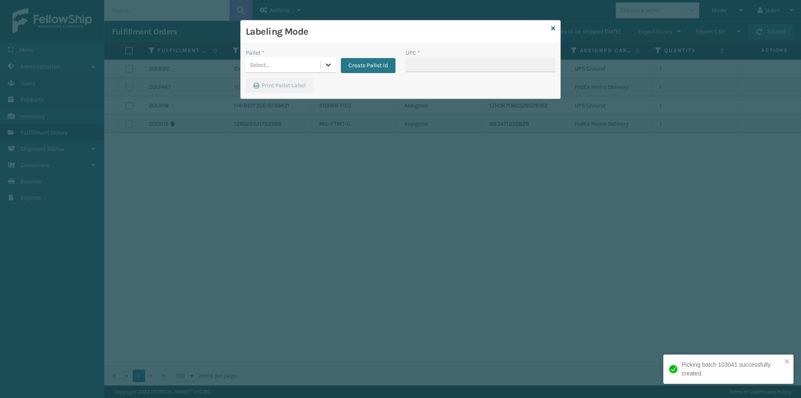
click at [325, 66] on icon at bounding box center [328, 65] width 8 height 8
drag, startPoint x: 288, startPoint y: 84, endPoint x: 350, endPoint y: 69, distance: 63.3
click at [291, 84] on div "FDXG-UMQUJEPVQ2" at bounding box center [291, 85] width 90 height 15
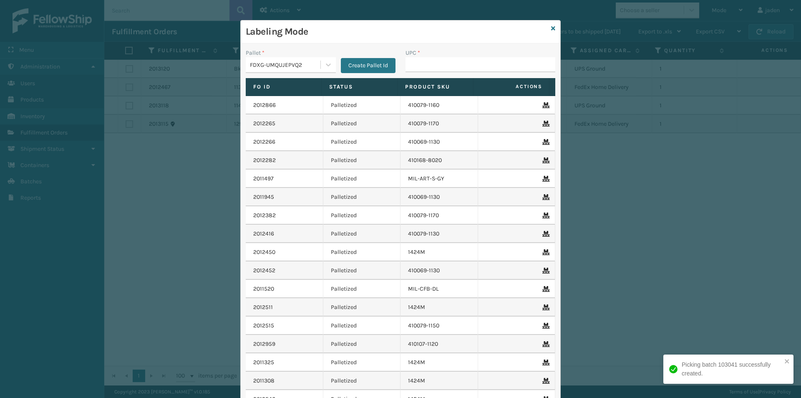
click at [470, 50] on div "UPC *" at bounding box center [481, 52] width 150 height 9
click at [466, 62] on input "UPC *" at bounding box center [481, 64] width 150 height 15
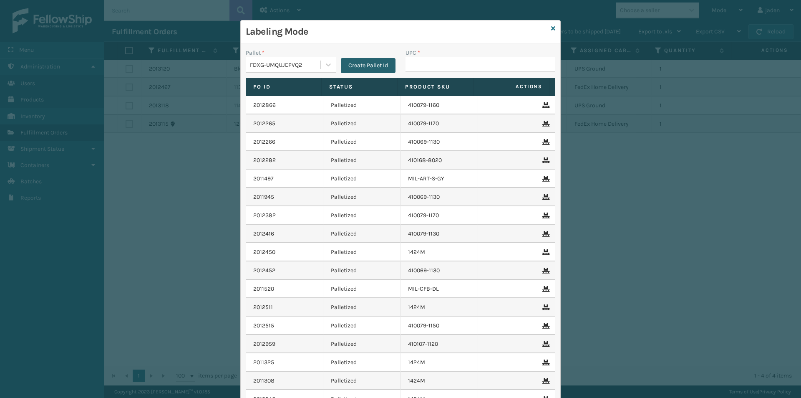
click at [361, 63] on button "Create Pallet Id" at bounding box center [368, 65] width 55 height 15
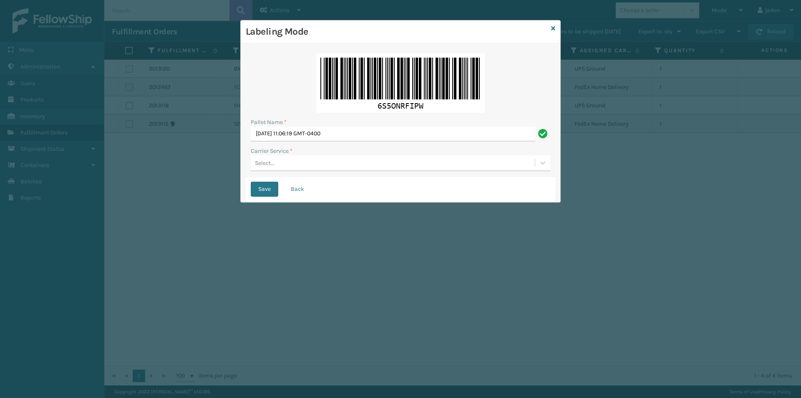
click at [275, 161] on div "Select..." at bounding box center [393, 163] width 284 height 14
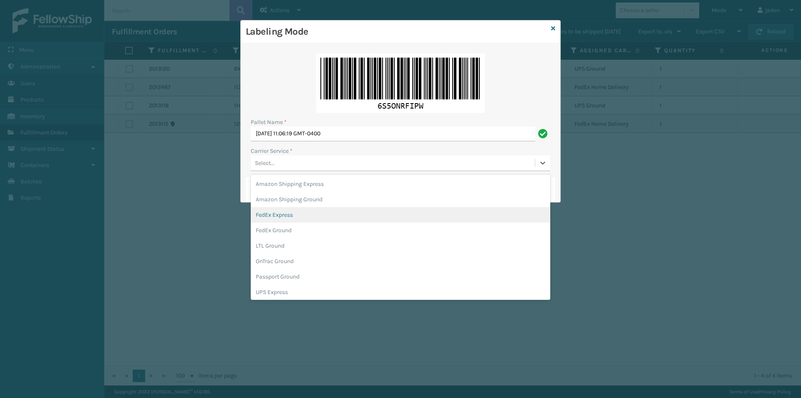
click at [284, 210] on div "FedEx Express" at bounding box center [401, 214] width 300 height 15
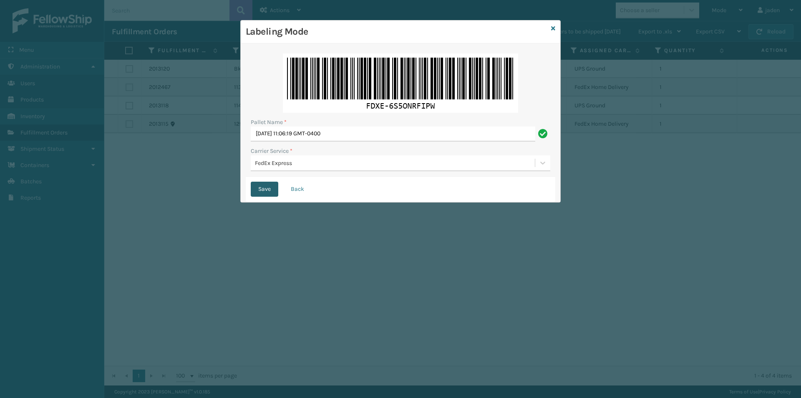
click at [268, 182] on button "Save" at bounding box center [265, 189] width 28 height 15
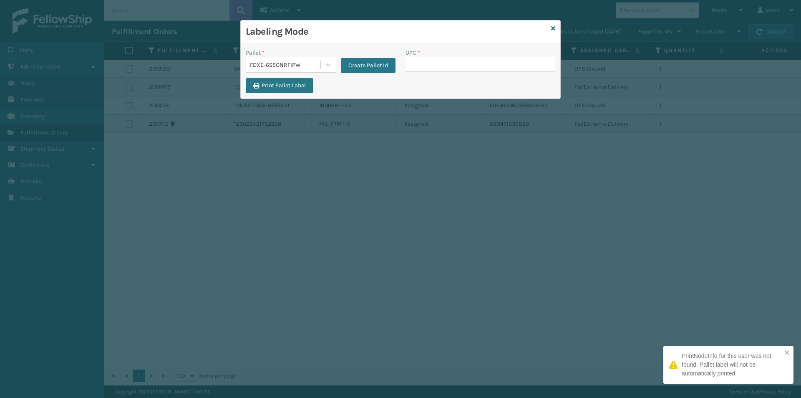
click at [444, 71] on input "UPC *" at bounding box center [481, 64] width 150 height 15
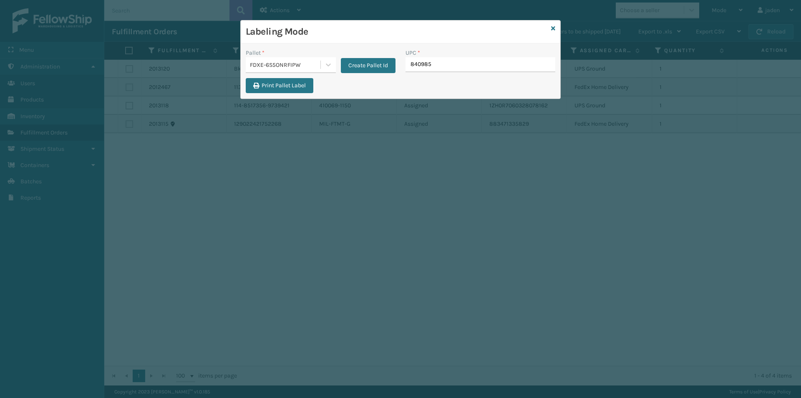
type input "8409851"
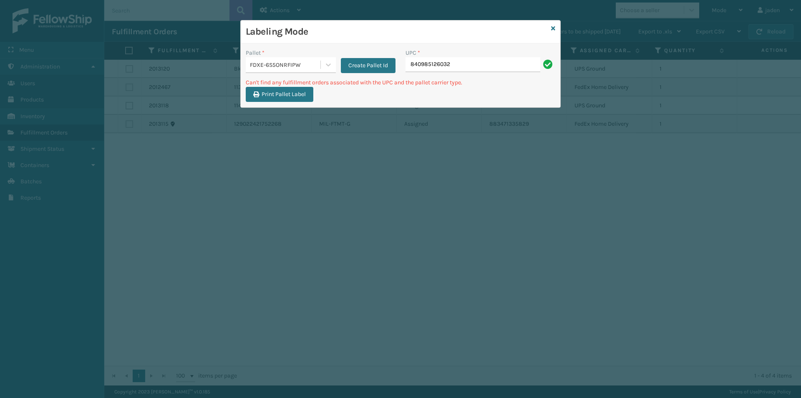
drag, startPoint x: 327, startPoint y: 62, endPoint x: 319, endPoint y: 69, distance: 10.6
click at [327, 64] on icon at bounding box center [328, 65] width 8 height 8
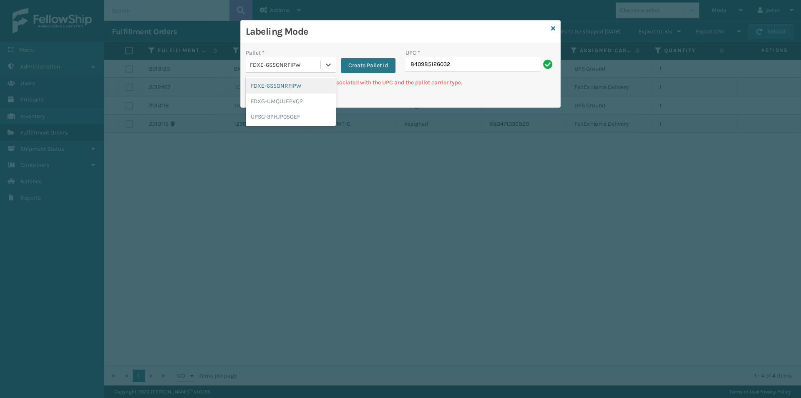
click at [303, 82] on div "FDXE-6S5ONRFIPW" at bounding box center [291, 85] width 90 height 15
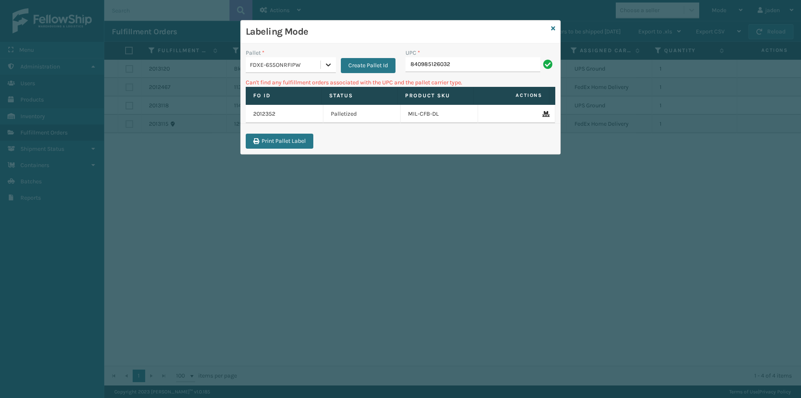
click at [326, 67] on icon at bounding box center [328, 65] width 8 height 8
click at [296, 99] on div "FDXG-UMQUJEPVQ2" at bounding box center [291, 100] width 90 height 15
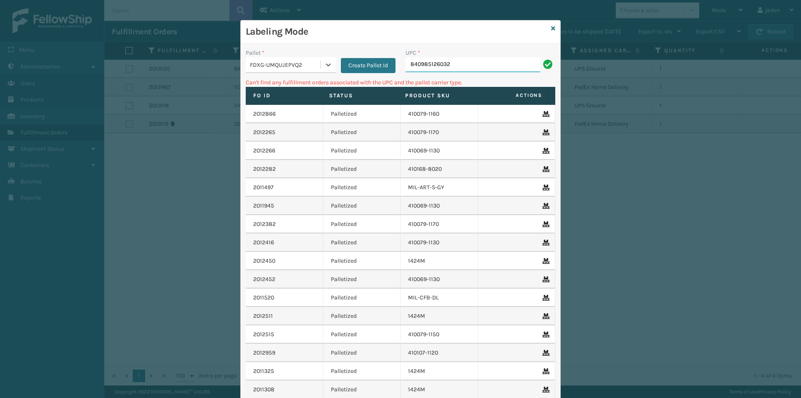
click at [471, 68] on input "840985126032" at bounding box center [473, 64] width 135 height 15
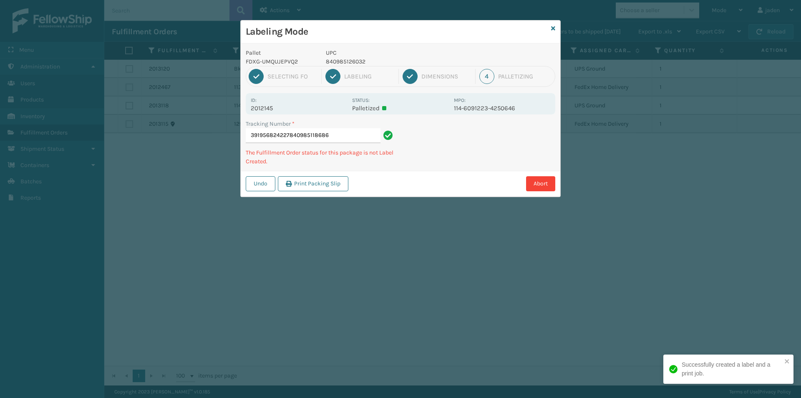
type input "391956824227840985118686"
type input "391956557996804879486299"
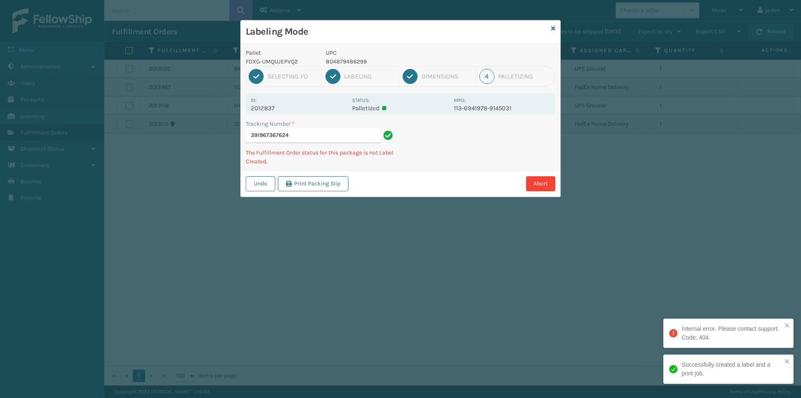
click at [349, 58] on p "804879486299" at bounding box center [387, 61] width 123 height 9
copy p "804879486299"
drag, startPoint x: 513, startPoint y: 152, endPoint x: 465, endPoint y: 111, distance: 62.5
click at [412, 210] on div "Labeling Mode Pallet FDXG-UMQUJEPVQ2 UPC 804879486299 1 Selecting FO 2 Labeling…" at bounding box center [400, 199] width 801 height 398
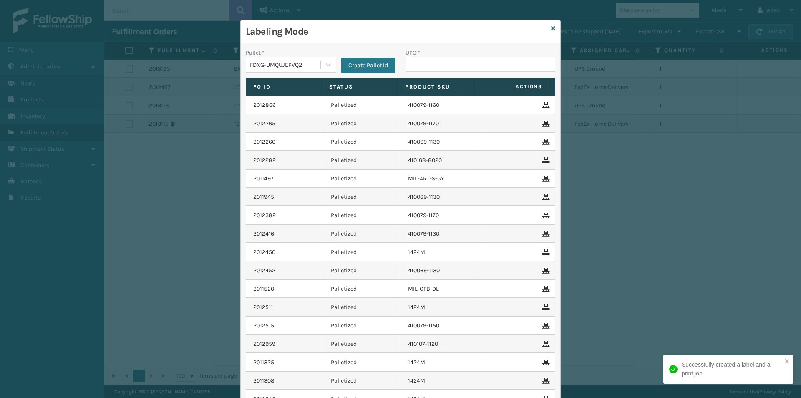
drag, startPoint x: 449, startPoint y: 63, endPoint x: 427, endPoint y: 66, distance: 21.5
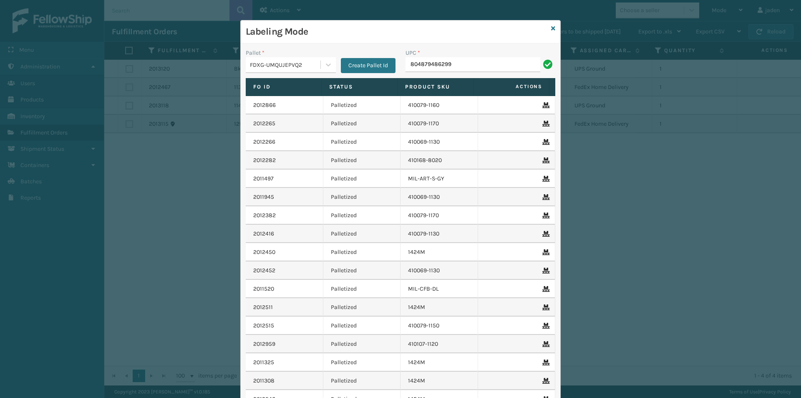
type input "804879486299"
click at [420, 65] on input "UPC *" at bounding box center [481, 64] width 150 height 15
type input "8048794"
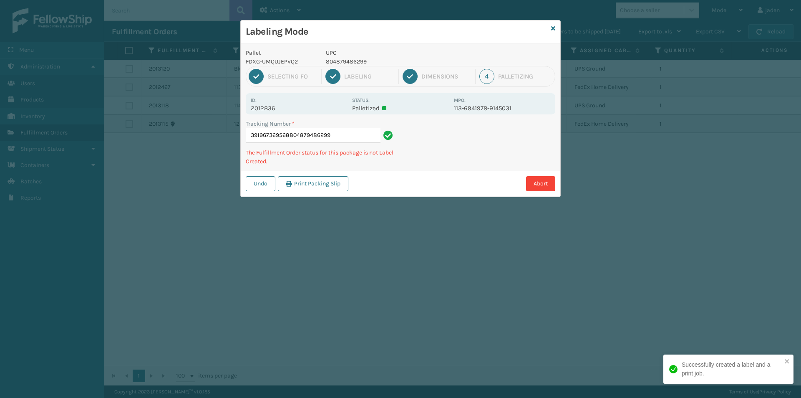
type input "391967369568804879486299"
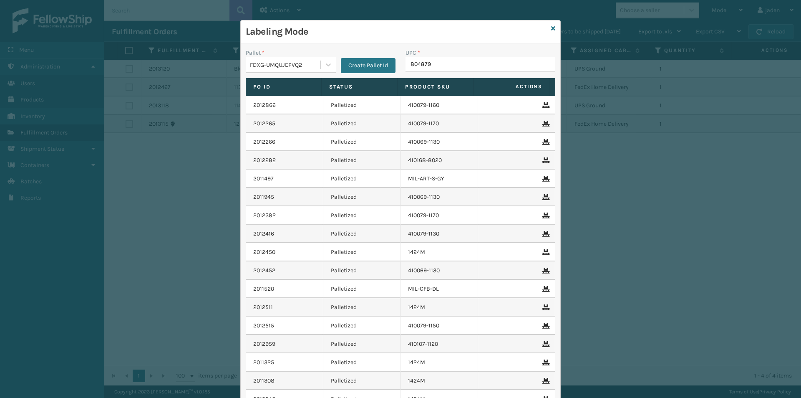
type input "8048794"
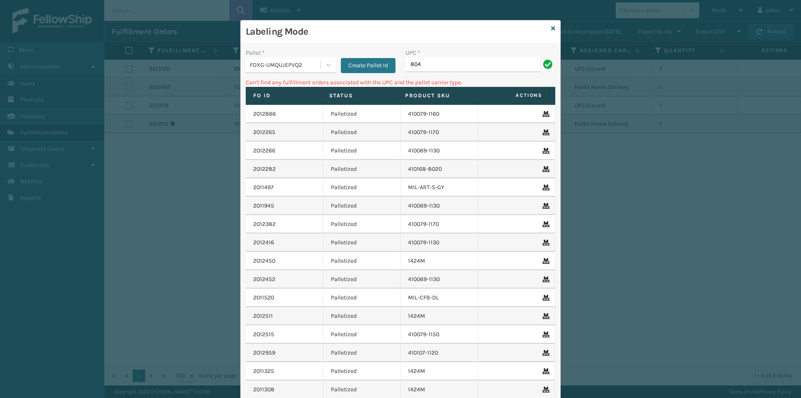
type input "80"
click at [477, 65] on input "80804879486275" at bounding box center [473, 64] width 135 height 15
type input "8"
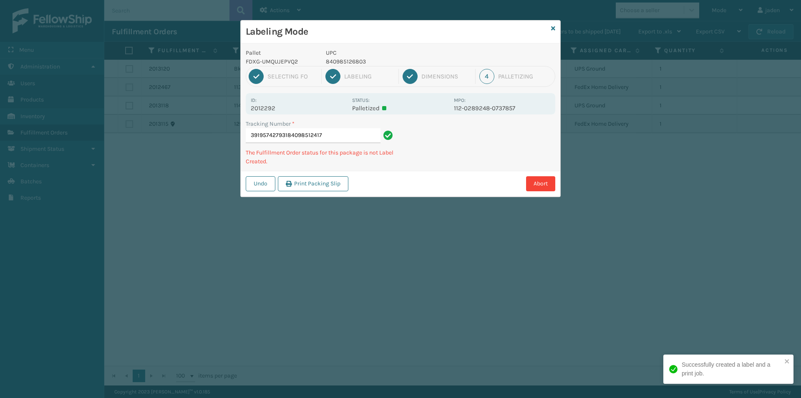
type input "391957427931840985124175"
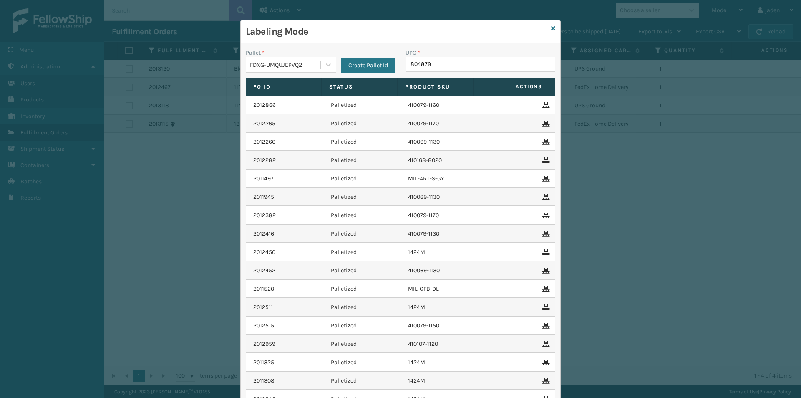
type input "8048794"
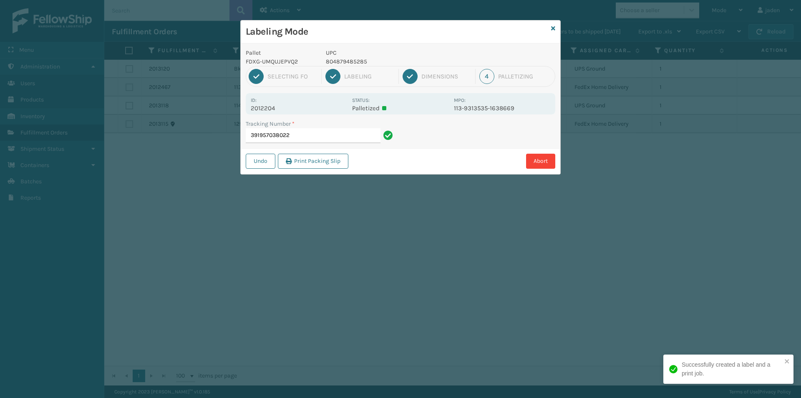
click at [354, 63] on p "804879485285" at bounding box center [387, 61] width 123 height 9
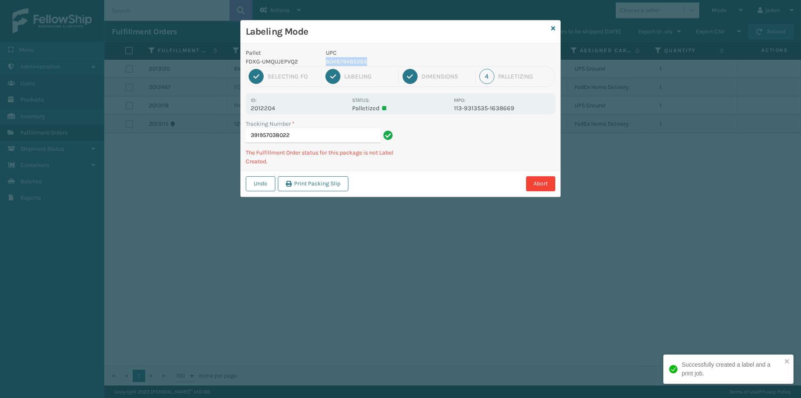
click at [354, 63] on p "804879485285" at bounding box center [387, 61] width 123 height 9
copy p "804879485285"
drag, startPoint x: 356, startPoint y: 58, endPoint x: 338, endPoint y: 63, distance: 18.2
drag, startPoint x: 468, startPoint y: 143, endPoint x: 463, endPoint y: 144, distance: 5.2
drag, startPoint x: 463, startPoint y: 144, endPoint x: 445, endPoint y: 103, distance: 45.2
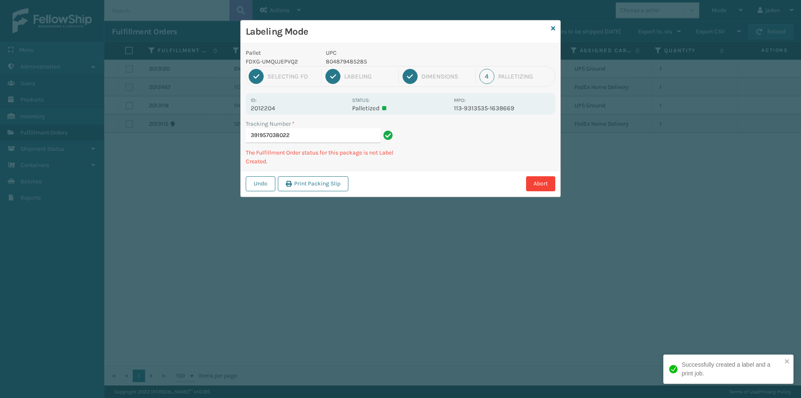
click at [405, 179] on div "Abort" at bounding box center [453, 183] width 205 height 15
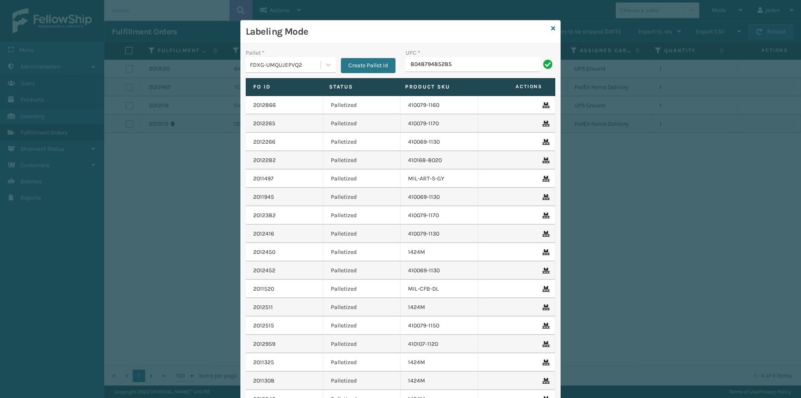
type input "804879485285"
type input "4"
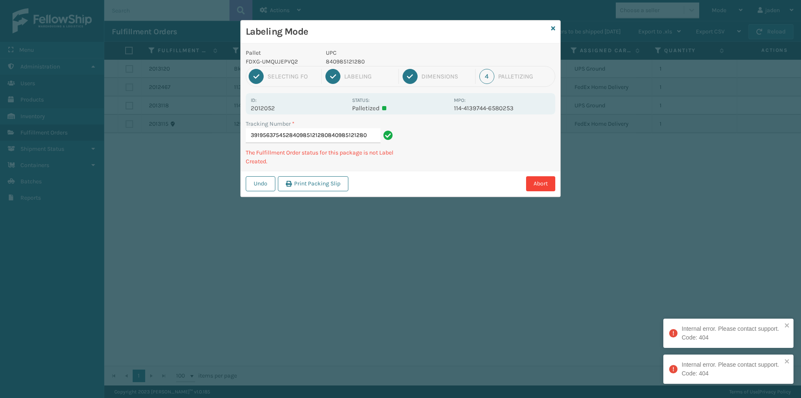
type input "391956375452840985121280840985121280"
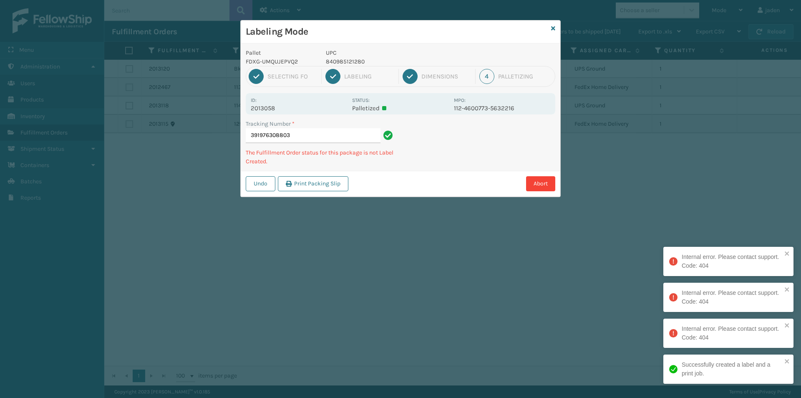
click at [352, 54] on p "UPC" at bounding box center [387, 52] width 123 height 9
click at [347, 63] on p "840985121280" at bounding box center [387, 61] width 123 height 9
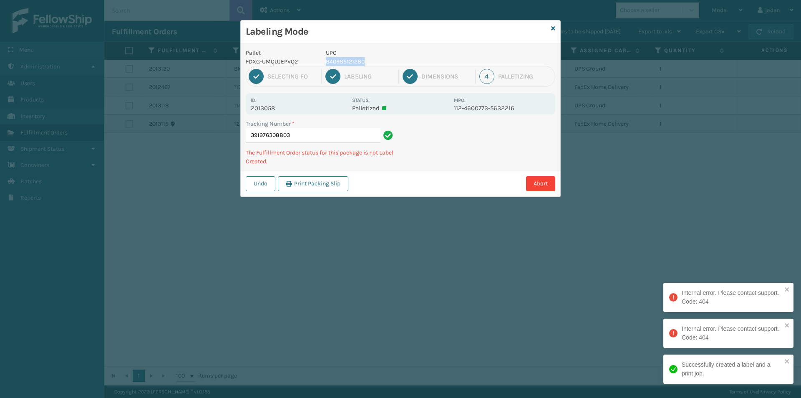
copy p "840985121280"
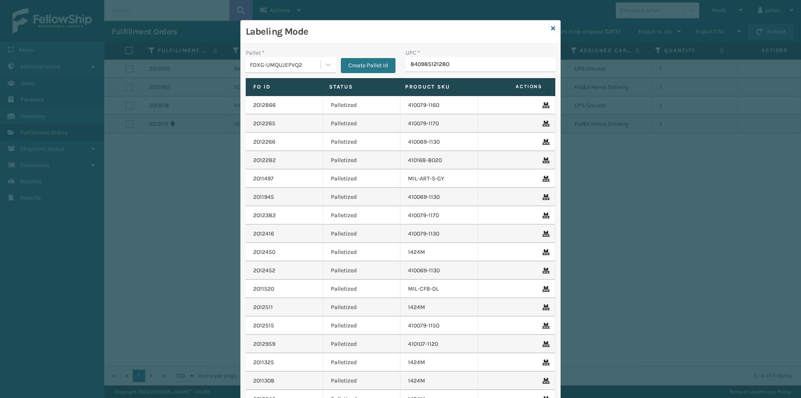
type input "840985121280"
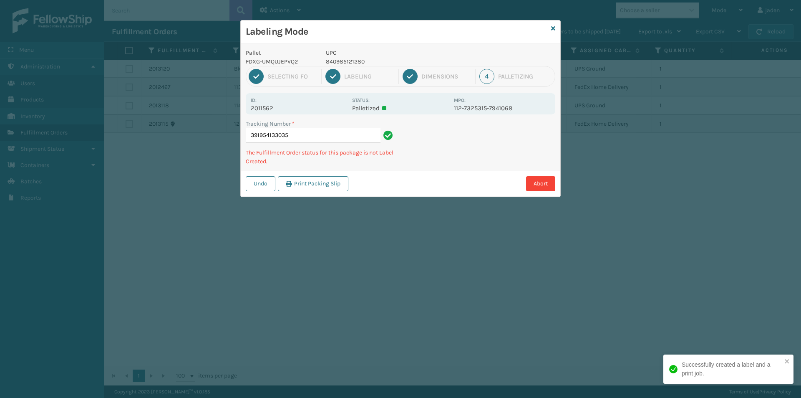
drag, startPoint x: 490, startPoint y: 134, endPoint x: 496, endPoint y: 128, distance: 8.6
click at [460, 151] on div "Tracking Number * 391954133035 The Fulfillment Order status for this package is…" at bounding box center [401, 144] width 320 height 51
drag, startPoint x: 496, startPoint y: 128, endPoint x: 481, endPoint y: 136, distance: 16.6
drag, startPoint x: 481, startPoint y: 136, endPoint x: 428, endPoint y: 159, distance: 57.9
click at [428, 159] on div "Tracking Number * 391954133035 The Fulfillment Order status for this package is…" at bounding box center [401, 144] width 320 height 51
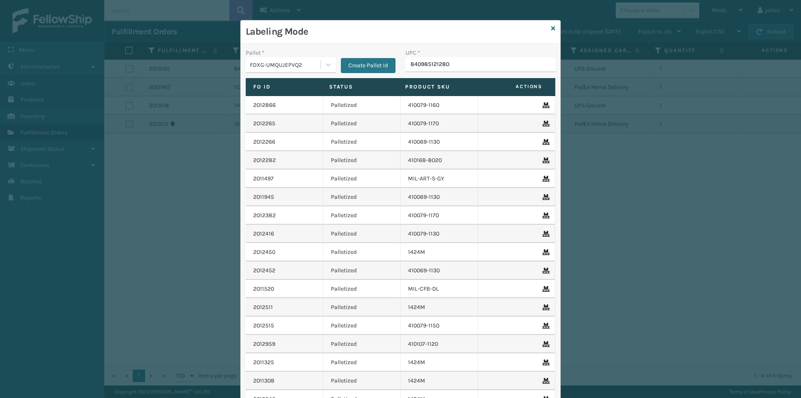
type input "840985121280"
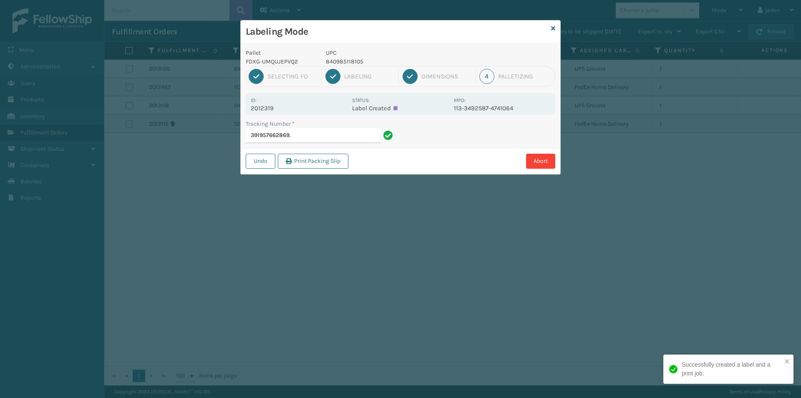
type input "391957662869."
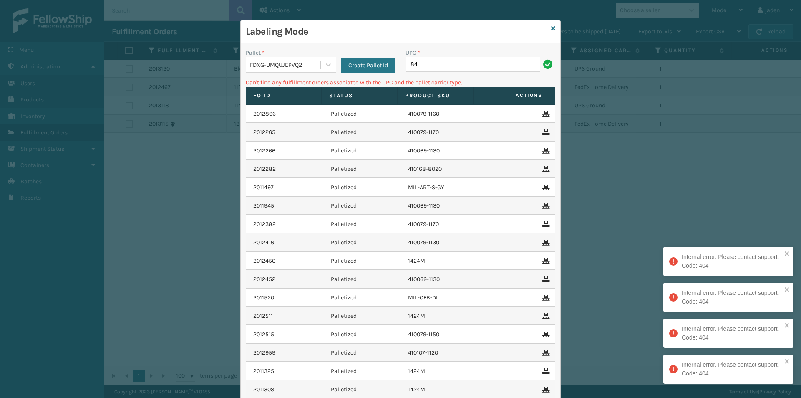
type input "8"
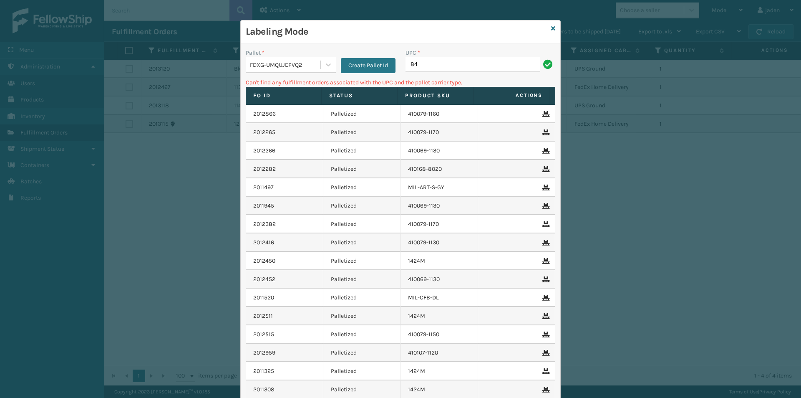
type input "8"
type input "410079*-1150"
type input "410079-1150"
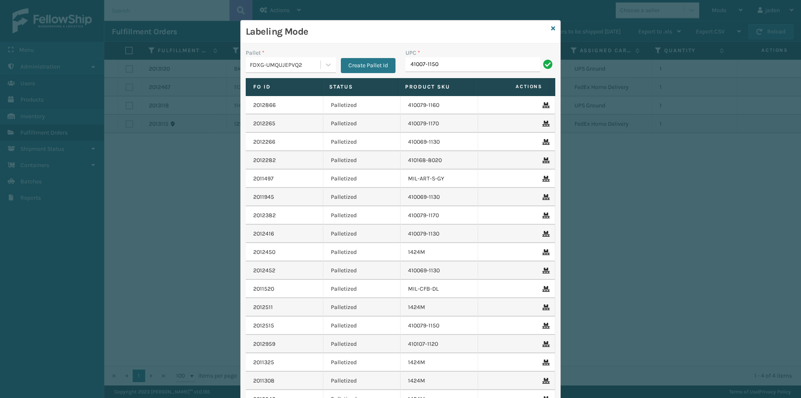
type input "41007-1150"
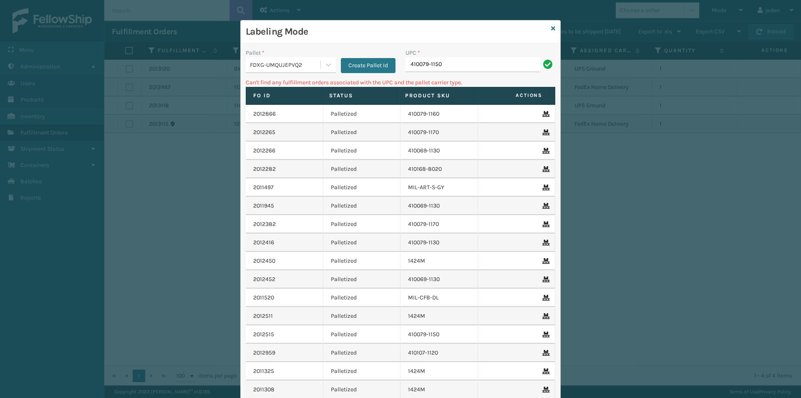
type input "410079-1150"
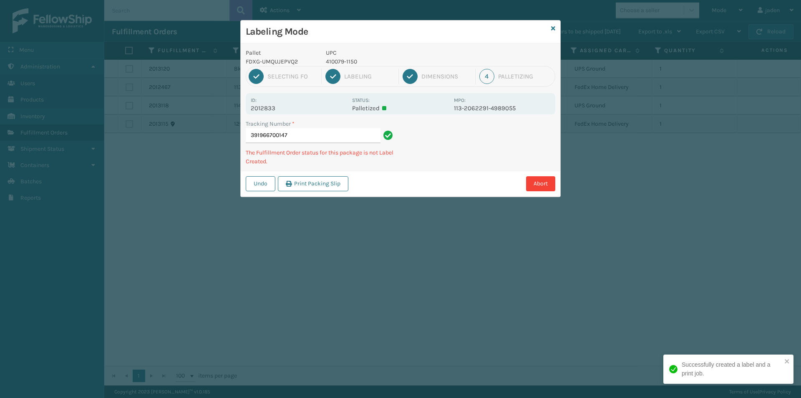
type input "3919667001474"
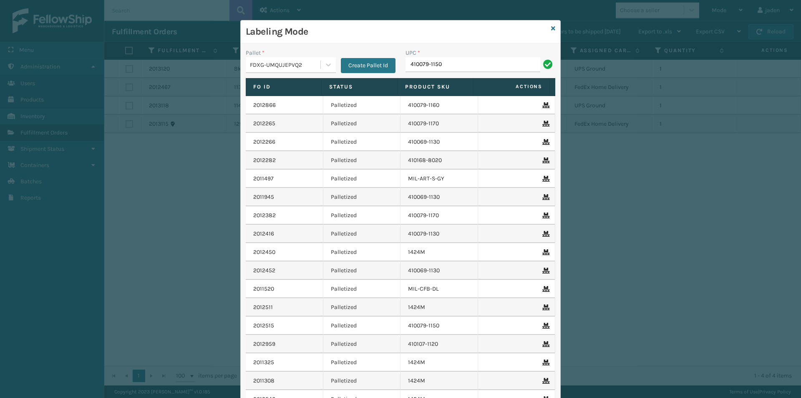
type input "410079-1150"
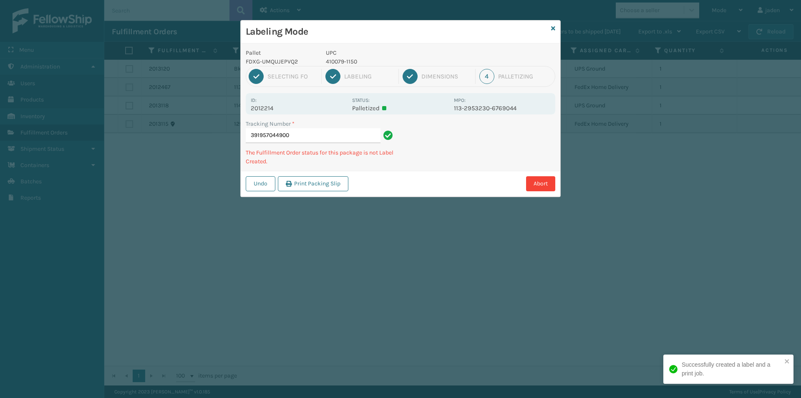
type input "3919570449004"
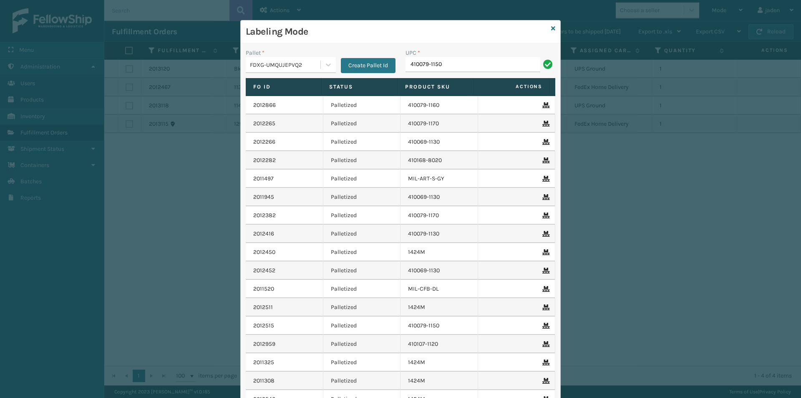
type input "410079-1150"
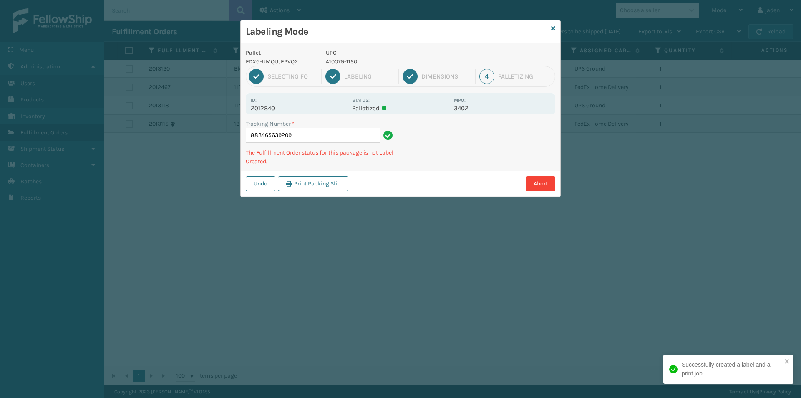
type input "8834656392094"
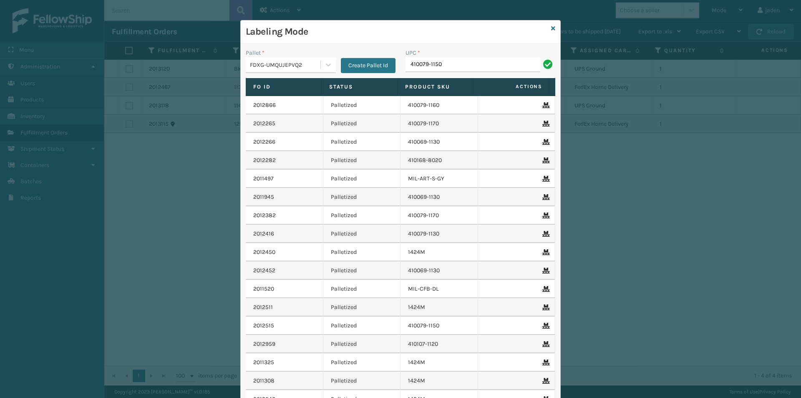
type input "410079-1150"
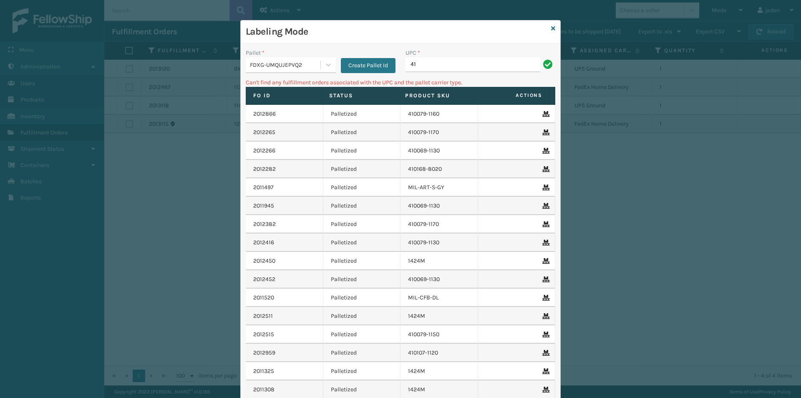
type input "4"
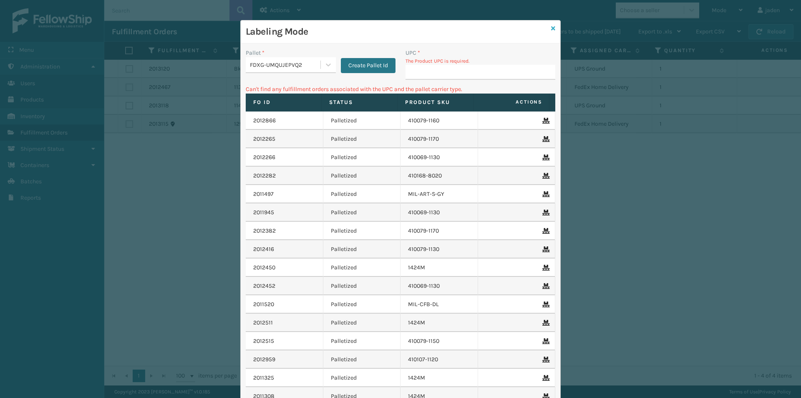
click at [551, 28] on icon at bounding box center [553, 28] width 4 height 6
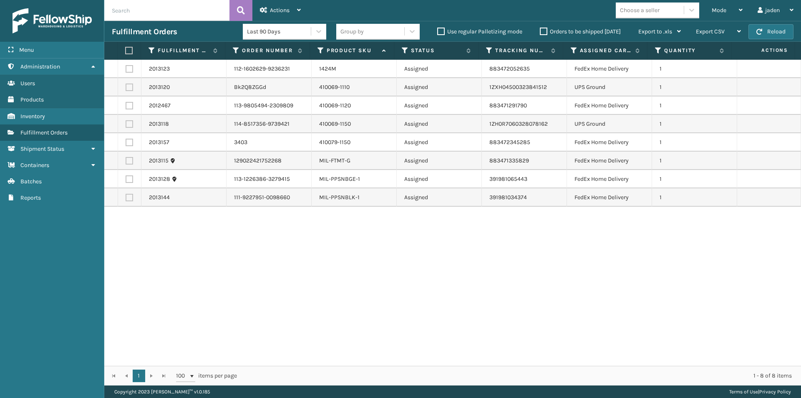
click at [129, 178] on label at bounding box center [130, 179] width 8 height 8
click at [126, 178] on input "checkbox" at bounding box center [126, 177] width 0 height 5
checkbox input "true"
click at [125, 199] on td at bounding box center [129, 197] width 23 height 18
click at [126, 199] on label at bounding box center [130, 198] width 8 height 8
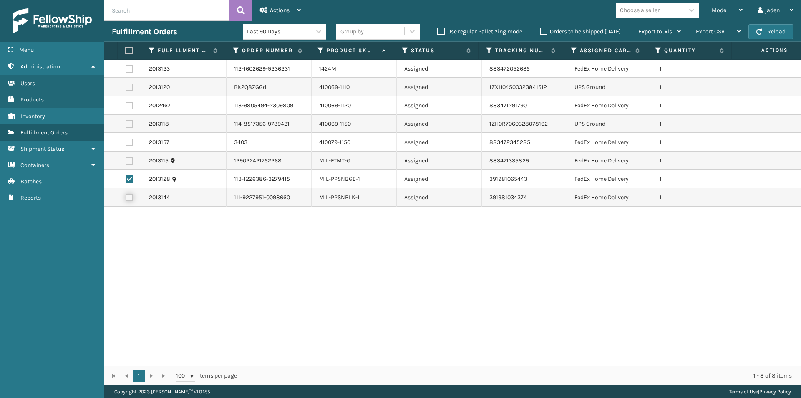
click at [126, 199] on input "checkbox" at bounding box center [126, 196] width 0 height 5
checkbox input "true"
click at [278, 10] on span "Actions" at bounding box center [280, 10] width 20 height 7
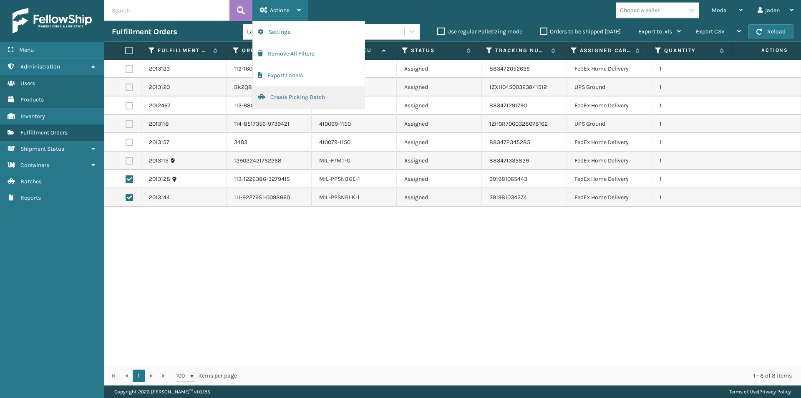
click at [281, 99] on button "Create Picking Batch" at bounding box center [309, 97] width 112 height 22
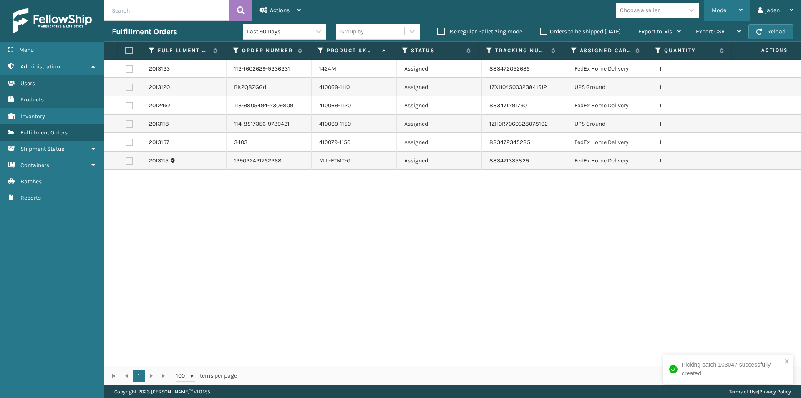
click at [732, 13] on div "Mode" at bounding box center [727, 10] width 31 height 21
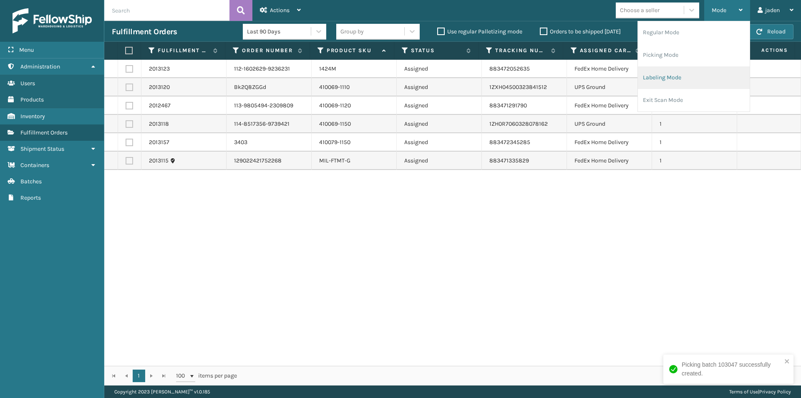
click at [689, 76] on li "Labeling Mode" at bounding box center [694, 77] width 112 height 23
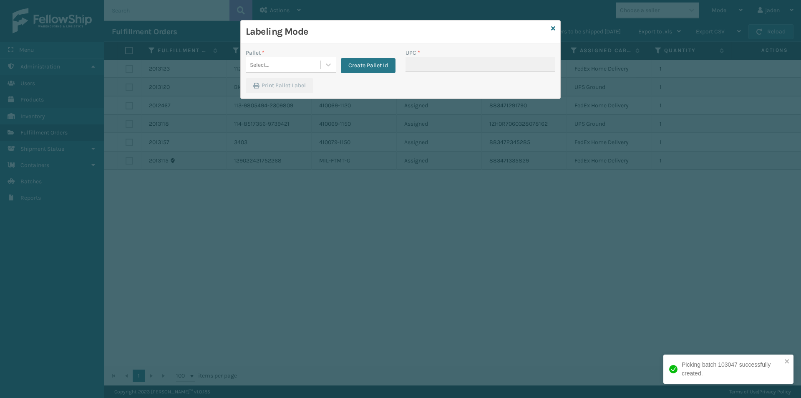
drag, startPoint x: 304, startPoint y: 77, endPoint x: 309, endPoint y: 73, distance: 6.3
click at [306, 75] on div "Pallet * Select... Create Pallet Id" at bounding box center [321, 63] width 160 height 30
click at [334, 63] on div at bounding box center [328, 64] width 15 height 15
click at [286, 86] on div "FDXE-6S5ONRFIPW" at bounding box center [291, 85] width 90 height 15
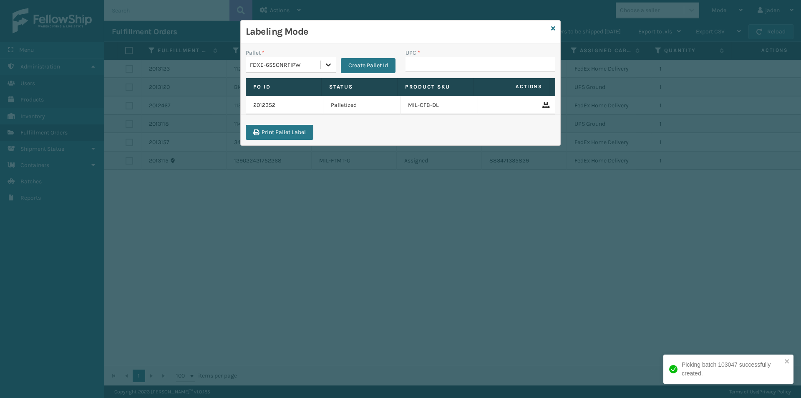
click at [326, 65] on icon at bounding box center [328, 65] width 8 height 8
click at [289, 99] on div "FDXG-UMQUJEPVQ2" at bounding box center [291, 100] width 90 height 15
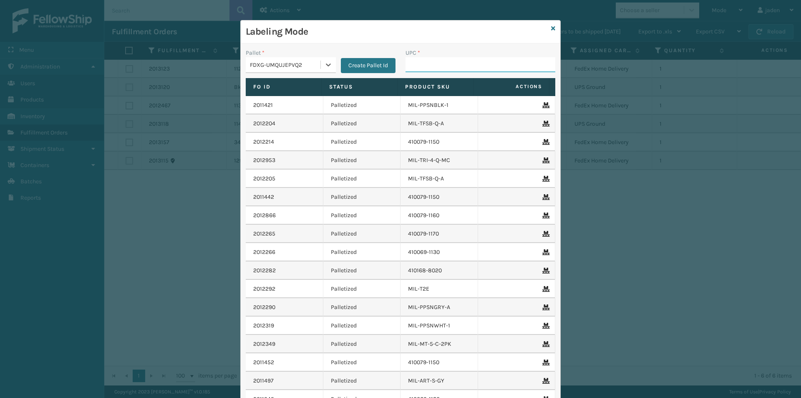
click at [472, 64] on input "UPC *" at bounding box center [481, 64] width 150 height 15
click at [552, 28] on icon at bounding box center [553, 28] width 4 height 6
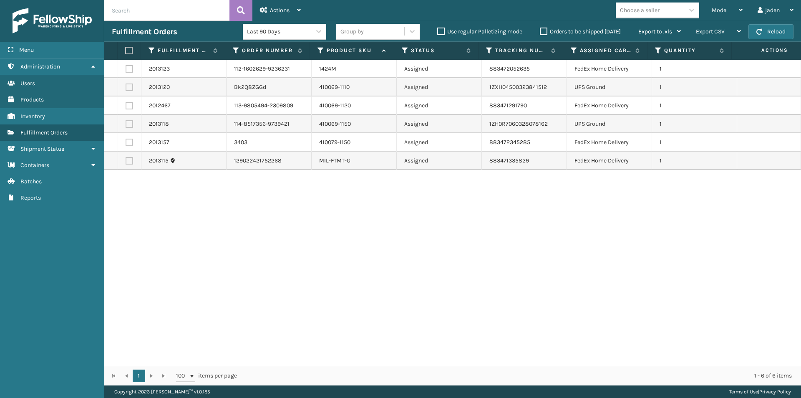
drag, startPoint x: 568, startPoint y: 249, endPoint x: 335, endPoint y: 258, distance: 233.5
click at [335, 258] on div "2013123 112-1602629-9236231 1424M Assigned 883472052635 FedEx Home Delivery 1 2…" at bounding box center [452, 213] width 697 height 306
drag, startPoint x: 566, startPoint y: 227, endPoint x: 351, endPoint y: 258, distance: 216.3
click at [323, 265] on div "2013123 112-1602629-9236231 1424M Assigned 883472052635 FedEx Home Delivery 1 2…" at bounding box center [452, 213] width 697 height 306
drag, startPoint x: 558, startPoint y: 227, endPoint x: 655, endPoint y: 215, distance: 97.2
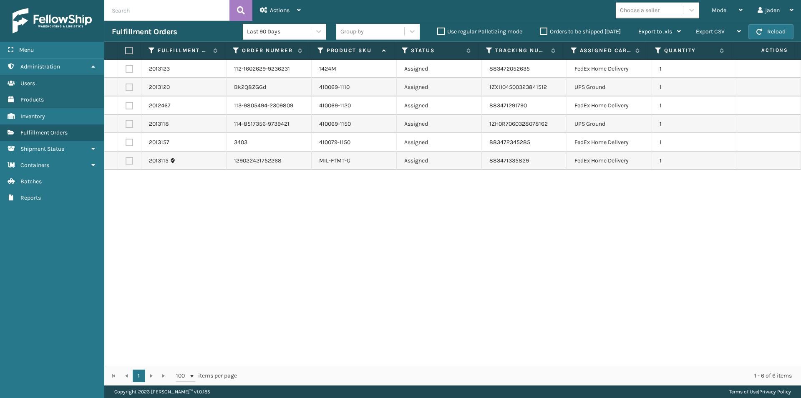
click at [382, 261] on div "2013123 112-1602629-9236231 1424M Assigned 883472052635 FedEx Home Delivery 1 2…" at bounding box center [452, 213] width 697 height 306
drag, startPoint x: 670, startPoint y: 215, endPoint x: 595, endPoint y: 219, distance: 75.7
drag, startPoint x: 595, startPoint y: 219, endPoint x: 537, endPoint y: 233, distance: 59.7
click at [463, 247] on div "2013123 112-1602629-9236231 1424M Assigned 883472052635 FedEx Home Delivery 1 2…" at bounding box center [452, 213] width 697 height 306
drag, startPoint x: 673, startPoint y: 220, endPoint x: 624, endPoint y: 227, distance: 49.4
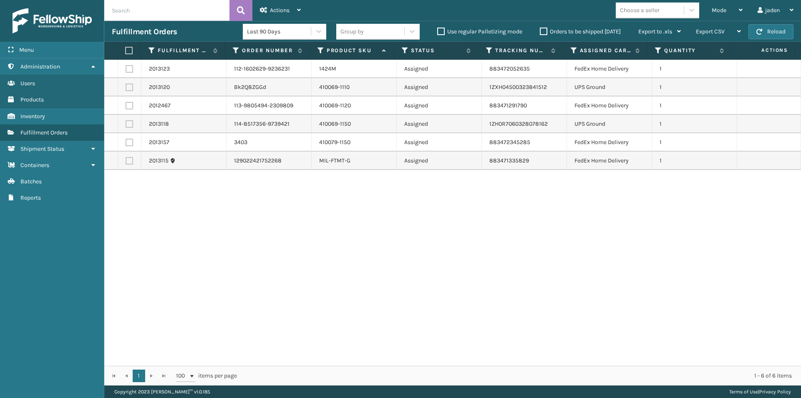
drag, startPoint x: 624, startPoint y: 227, endPoint x: 385, endPoint y: 223, distance: 239.2
click at [368, 265] on div "2013123 112-1602629-9236231 1424M Assigned 883472052635 FedEx Home Delivery 1 2…" at bounding box center [452, 213] width 697 height 306
click at [293, 212] on div "2013123 112-1602629-9236231 1424M Assigned 883472052635 FedEx Home Delivery 1 2…" at bounding box center [452, 213] width 697 height 306
click at [766, 34] on button "Reload" at bounding box center [771, 31] width 45 height 15
click at [732, 8] on div "Mode" at bounding box center [727, 10] width 31 height 21
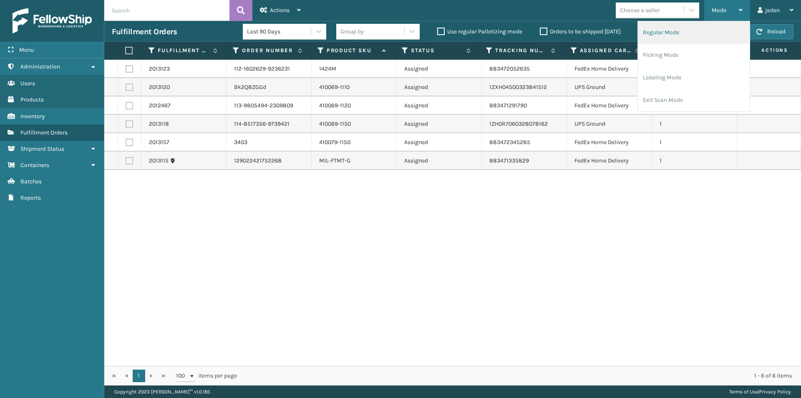
click at [668, 38] on li "Regular Mode" at bounding box center [694, 32] width 112 height 23
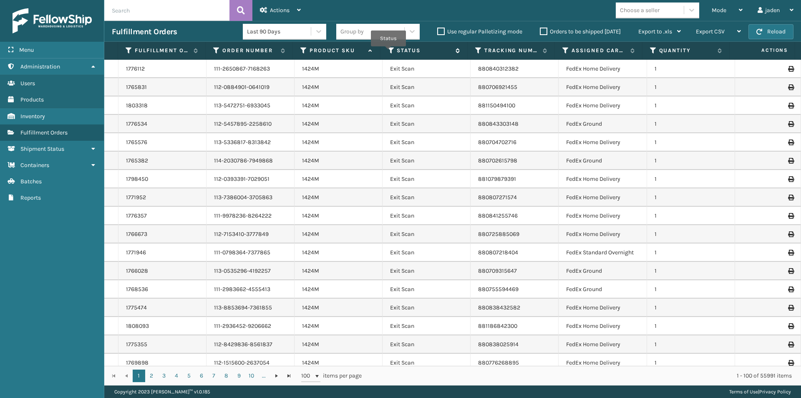
click at [389, 52] on icon at bounding box center [391, 51] width 7 height 8
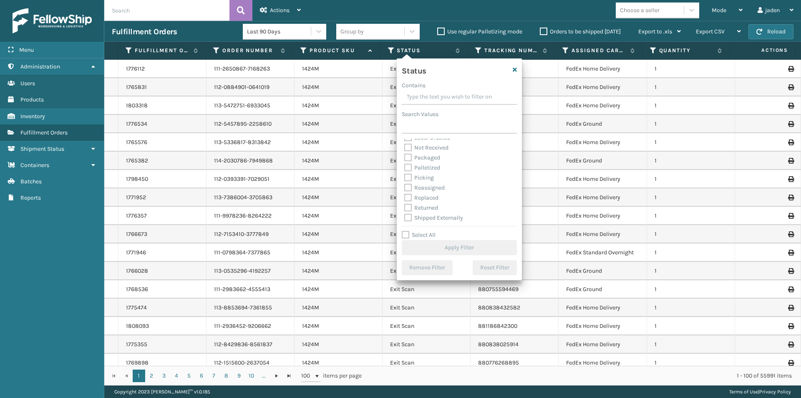
scroll to position [47, 0]
drag, startPoint x: 410, startPoint y: 174, endPoint x: 411, endPoint y: 179, distance: 4.3
click at [411, 179] on label "Picking" at bounding box center [419, 176] width 30 height 7
click at [410, 178] on label "Picking" at bounding box center [419, 176] width 30 height 7
click at [405, 177] on input "Picking" at bounding box center [404, 174] width 0 height 5
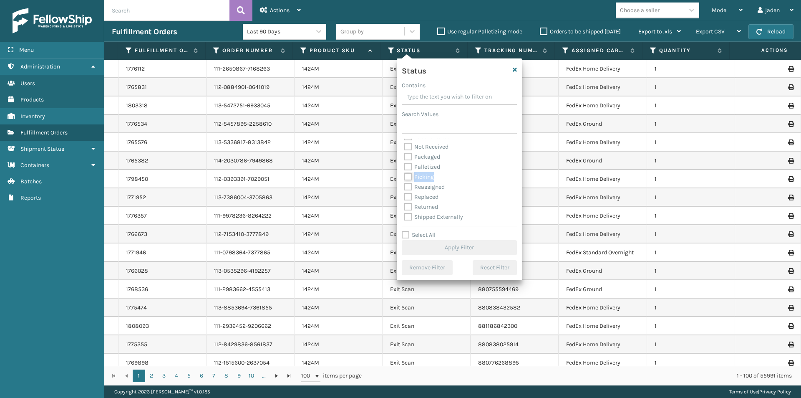
checkbox input "true"
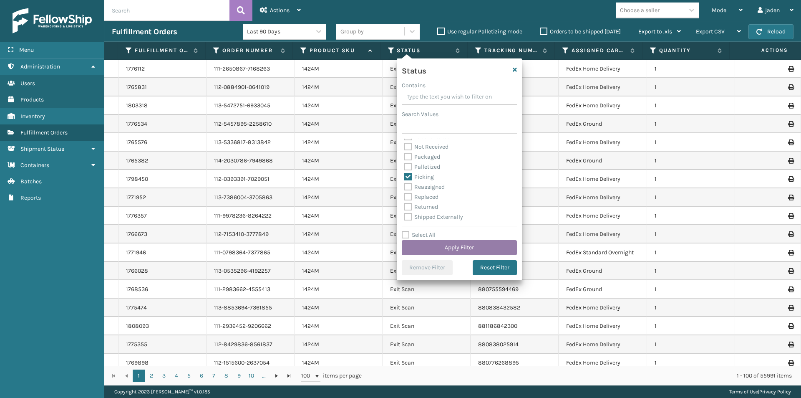
click at [431, 251] on button "Apply Filter" at bounding box center [459, 247] width 115 height 15
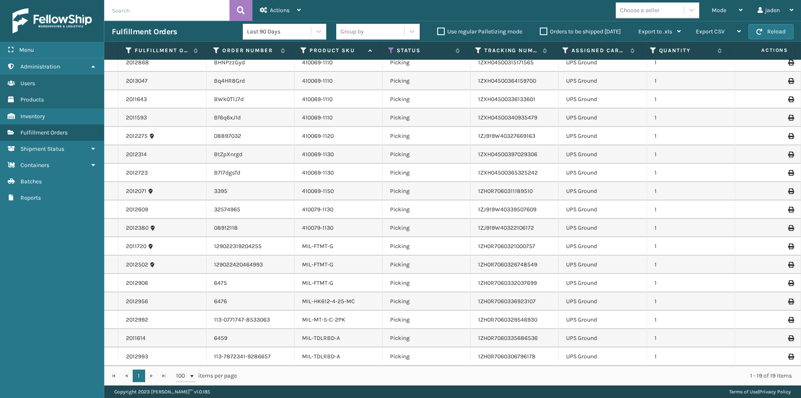
scroll to position [0, 0]
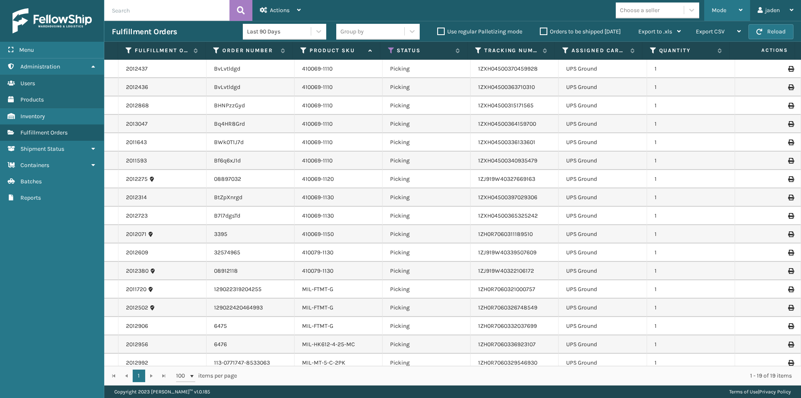
click at [731, 13] on div "Mode" at bounding box center [727, 10] width 31 height 21
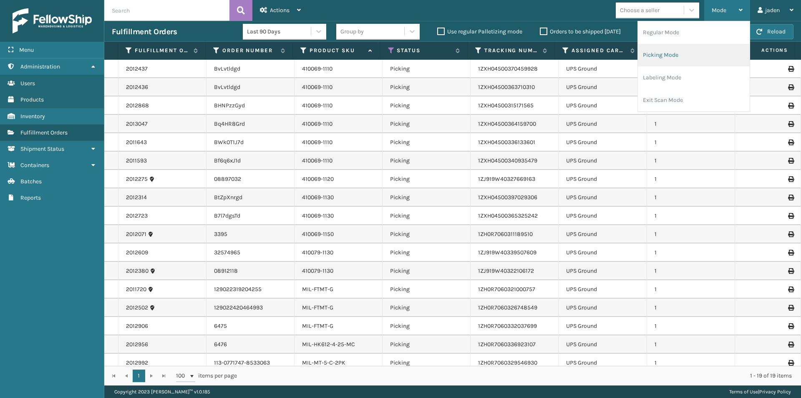
click at [664, 56] on li "Picking Mode" at bounding box center [694, 55] width 112 height 23
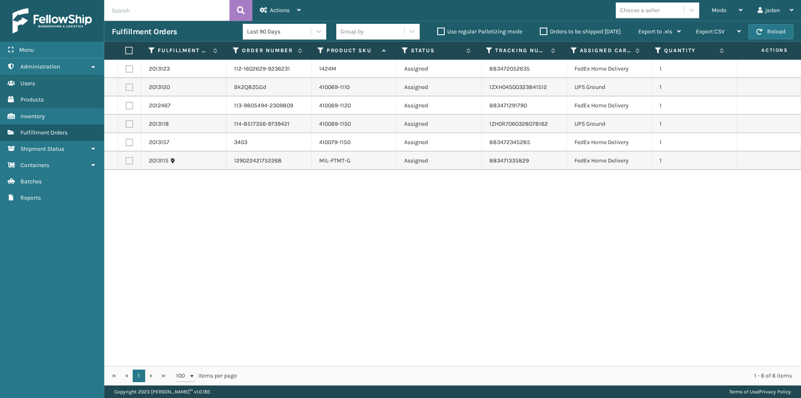
click at [131, 88] on label at bounding box center [130, 87] width 8 height 8
click at [126, 88] on input "checkbox" at bounding box center [126, 85] width 0 height 5
checkbox input "true"
click at [127, 123] on label at bounding box center [130, 124] width 8 height 8
click at [126, 123] on input "checkbox" at bounding box center [126, 122] width 0 height 5
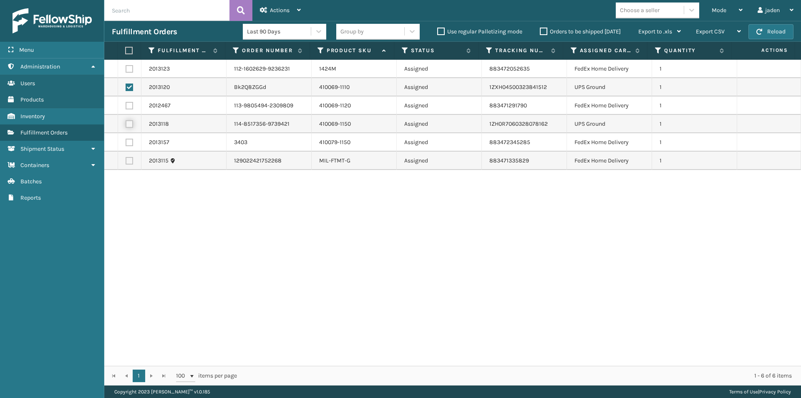
checkbox input "true"
click at [268, 16] on div "Actions" at bounding box center [280, 10] width 41 height 21
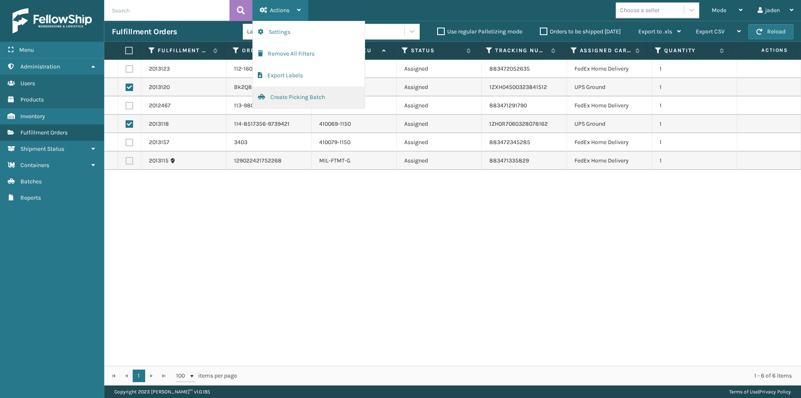
click at [271, 93] on button "Create Picking Batch" at bounding box center [309, 97] width 112 height 22
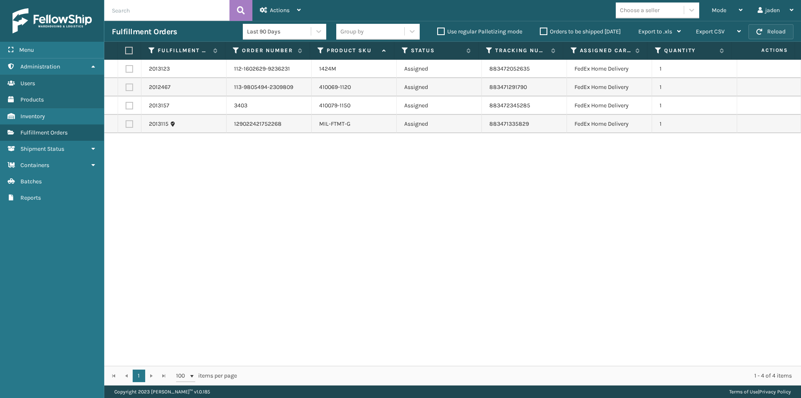
click at [773, 30] on button "Reload" at bounding box center [771, 31] width 45 height 15
click at [708, 7] on div "Mode Regular Mode Picking Mode Labeling Mode Exit Scan Mode" at bounding box center [728, 10] width 46 height 21
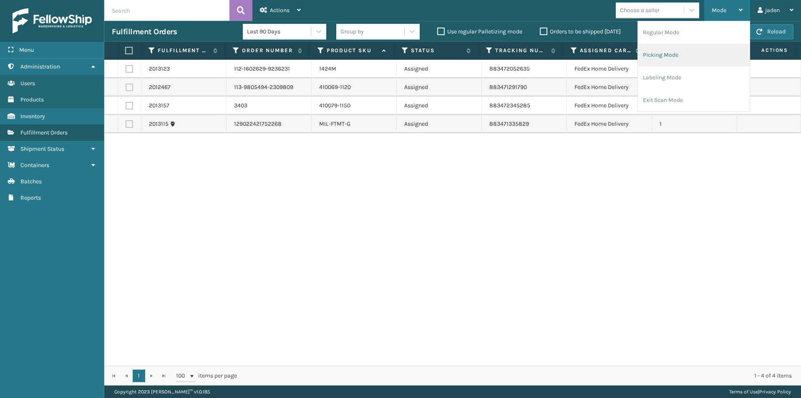
click at [677, 51] on li "Picking Mode" at bounding box center [694, 55] width 112 height 23
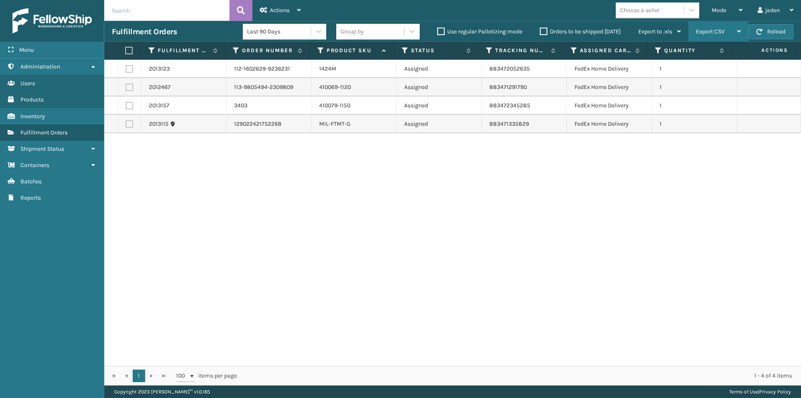
click at [732, 38] on div "Export CSV" at bounding box center [718, 31] width 45 height 21
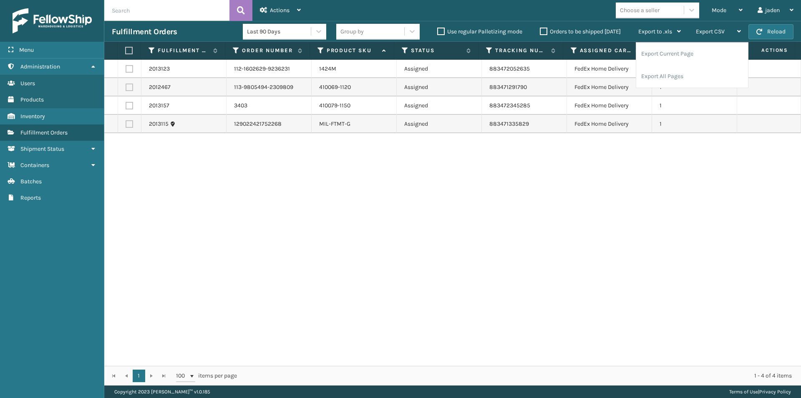
click at [718, 285] on div "2013123 112-1602629-9236231 1424M Assigned 883472052635 FedEx Home Delivery 1 2…" at bounding box center [452, 213] width 697 height 306
